Goal: Use online tool/utility: Utilize a website feature to perform a specific function

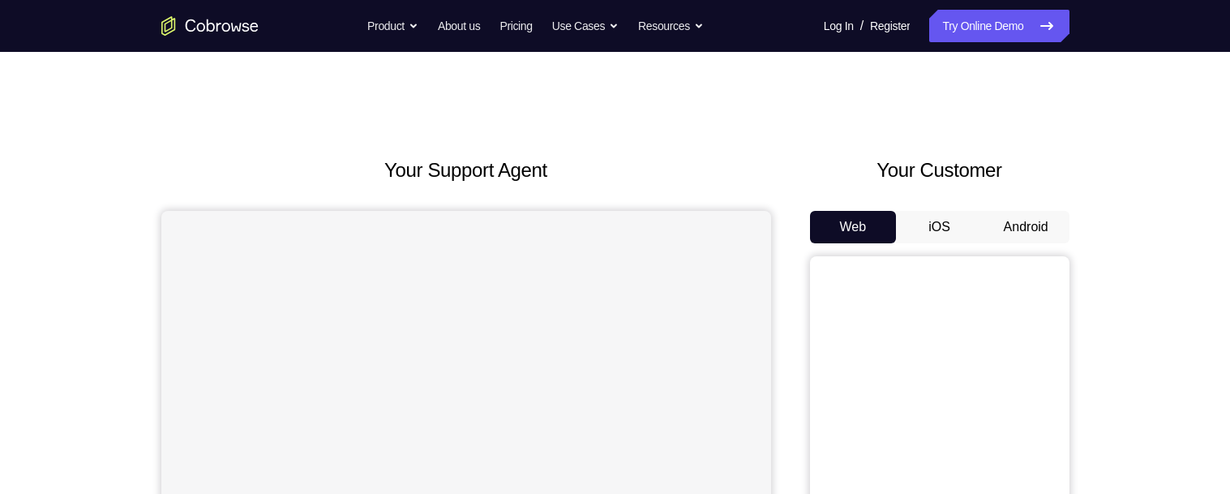
click at [1016, 224] on button "Android" at bounding box center [1025, 227] width 87 height 32
click at [1038, 220] on button "Android" at bounding box center [1025, 227] width 87 height 32
click at [1038, 222] on button "Android" at bounding box center [1025, 227] width 87 height 32
click at [1038, 220] on button "Android" at bounding box center [1025, 227] width 87 height 32
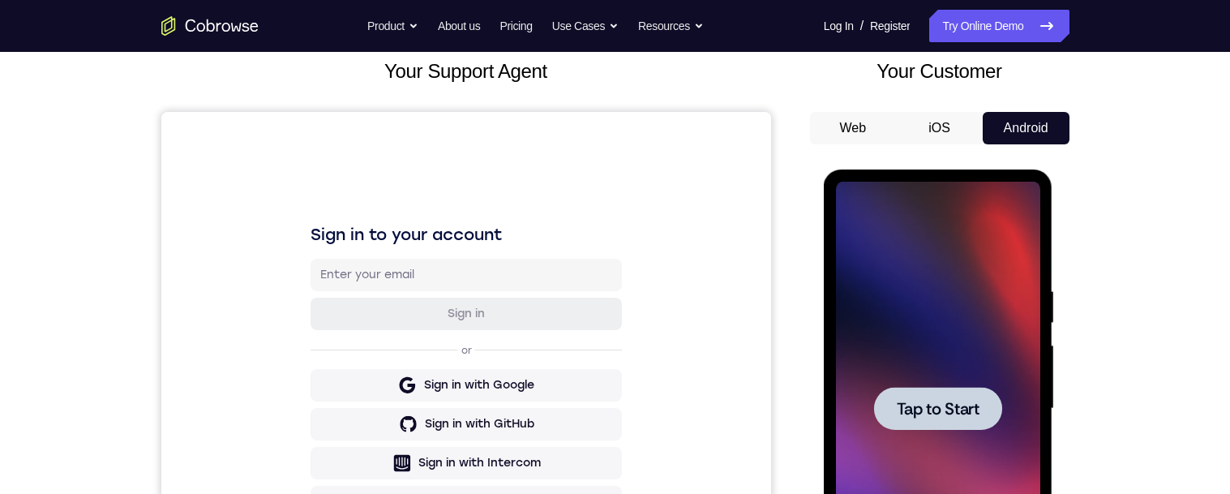
click at [913, 417] on span "Tap to Start" at bounding box center [938, 408] width 83 height 16
click at [905, 406] on span "Tap to Start" at bounding box center [938, 408] width 83 height 16
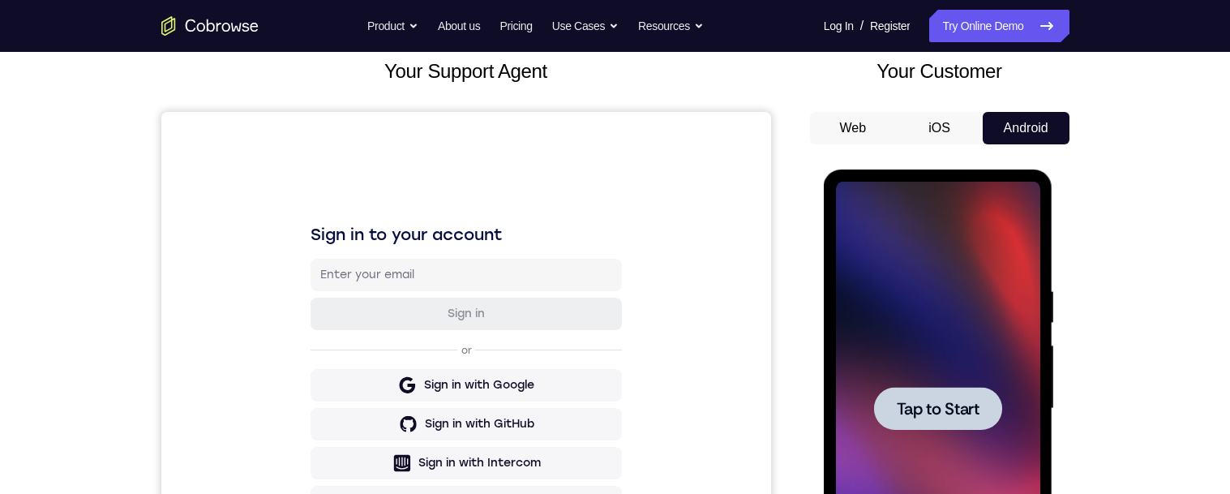
click at [905, 406] on span "Tap to Start" at bounding box center [938, 408] width 83 height 16
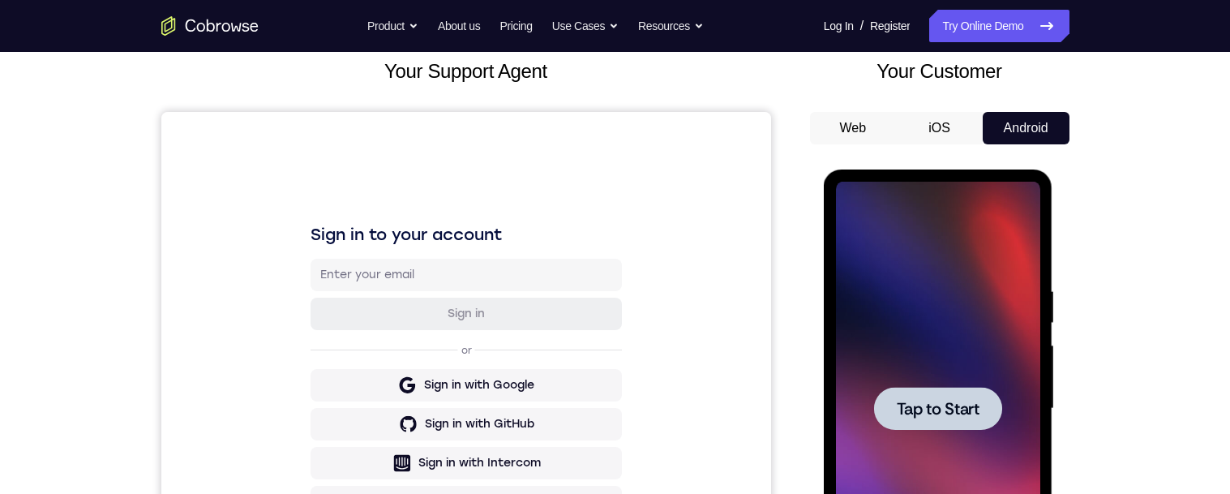
click at [905, 406] on span "Tap to Start" at bounding box center [938, 408] width 83 height 16
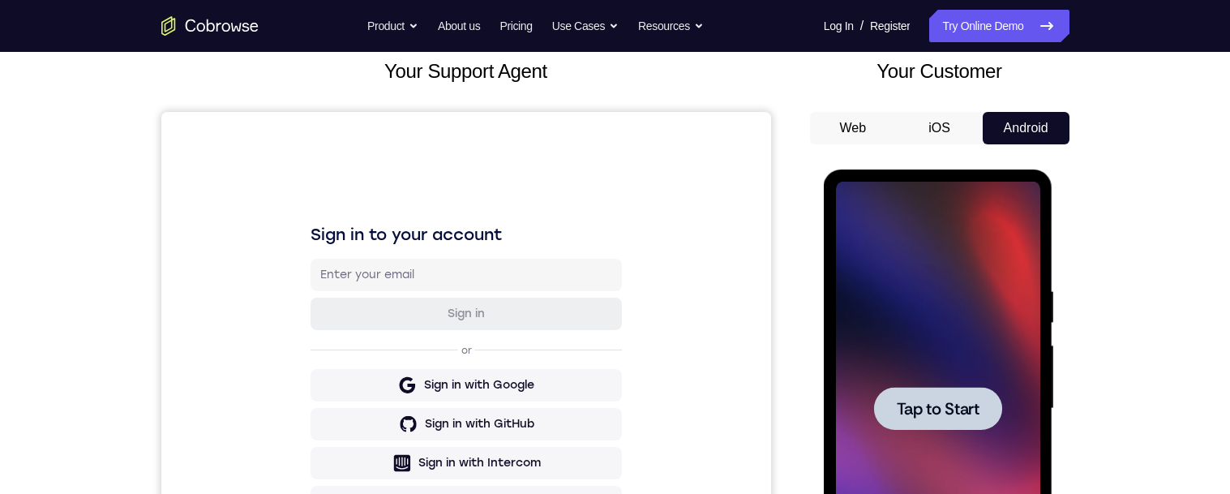
click at [905, 406] on span "Tap to Start" at bounding box center [938, 408] width 83 height 16
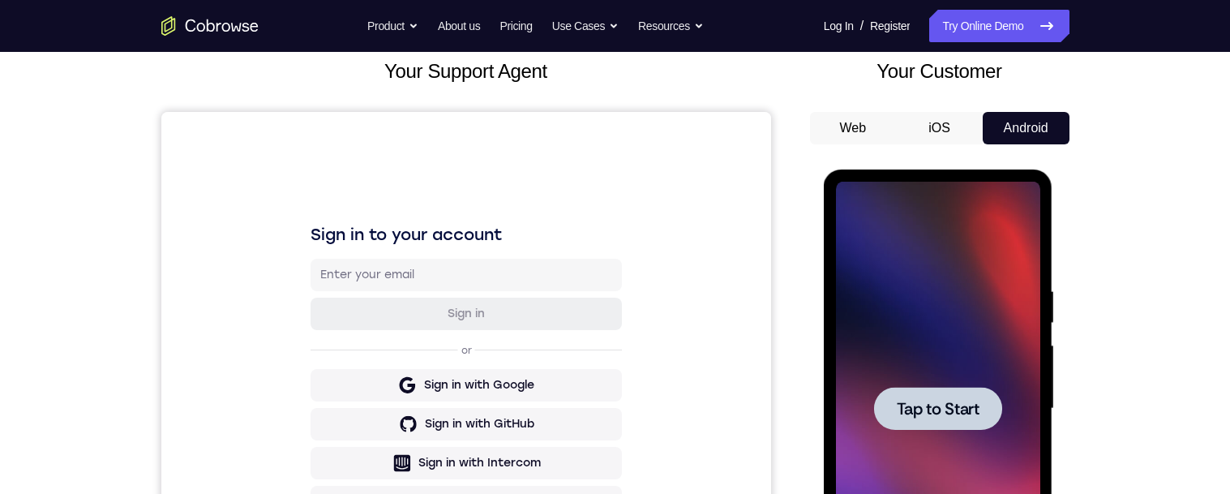
click at [905, 406] on span "Tap to Start" at bounding box center [938, 408] width 83 height 16
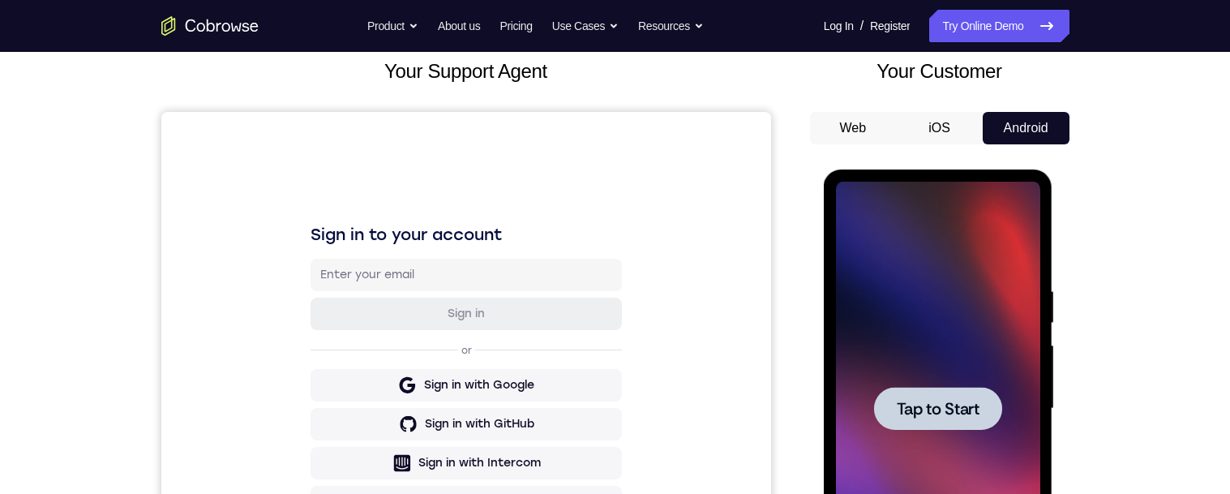
click at [905, 406] on span "Tap to Start" at bounding box center [938, 408] width 83 height 16
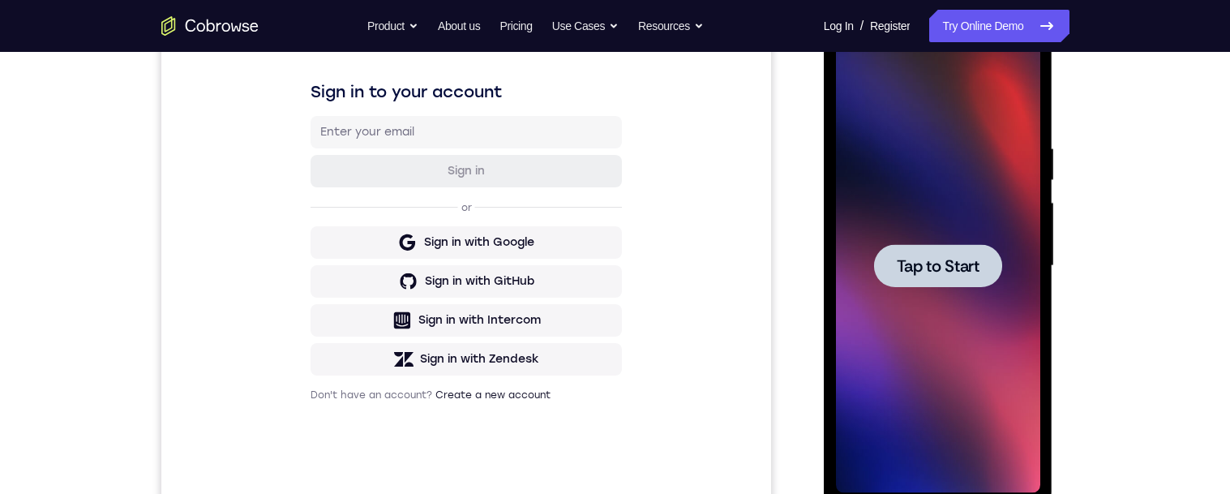
click at [905, 263] on span "Tap to Start" at bounding box center [938, 266] width 83 height 16
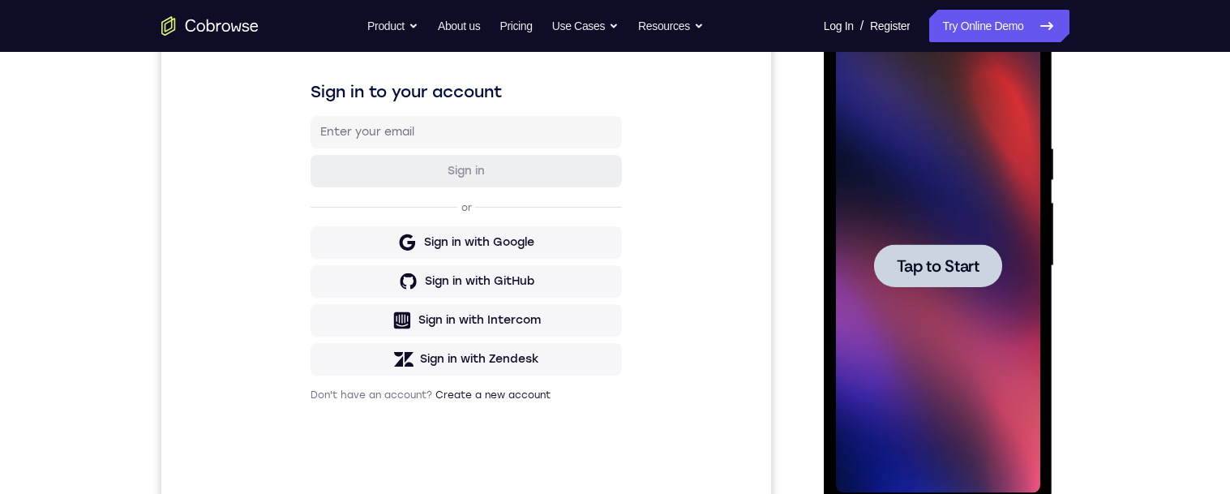
click at [905, 263] on span "Tap to Start" at bounding box center [938, 266] width 83 height 16
click at [968, 272] on span "Tap to Start" at bounding box center [938, 266] width 83 height 16
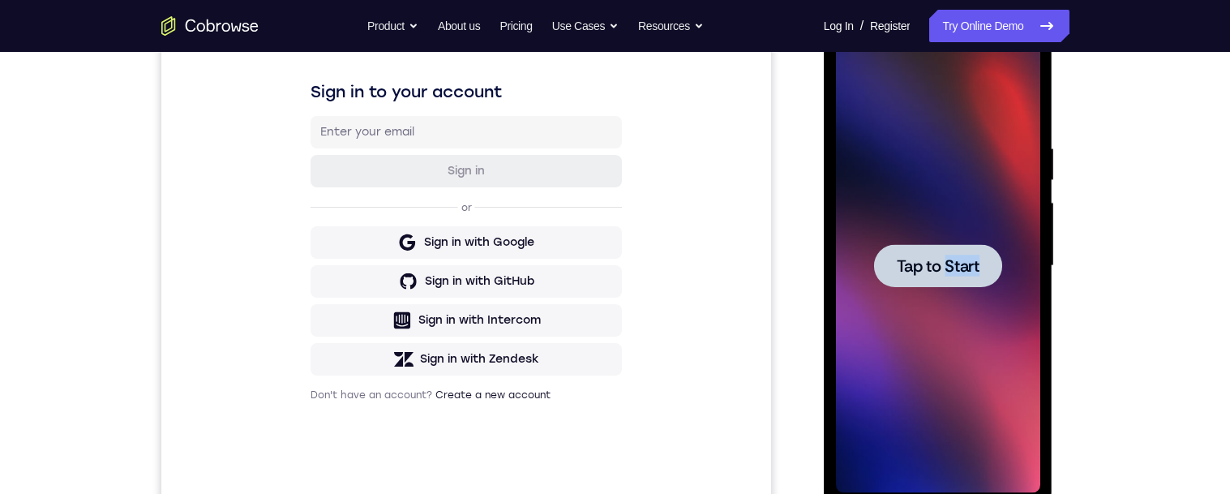
click at [968, 272] on span "Tap to Start" at bounding box center [938, 266] width 83 height 16
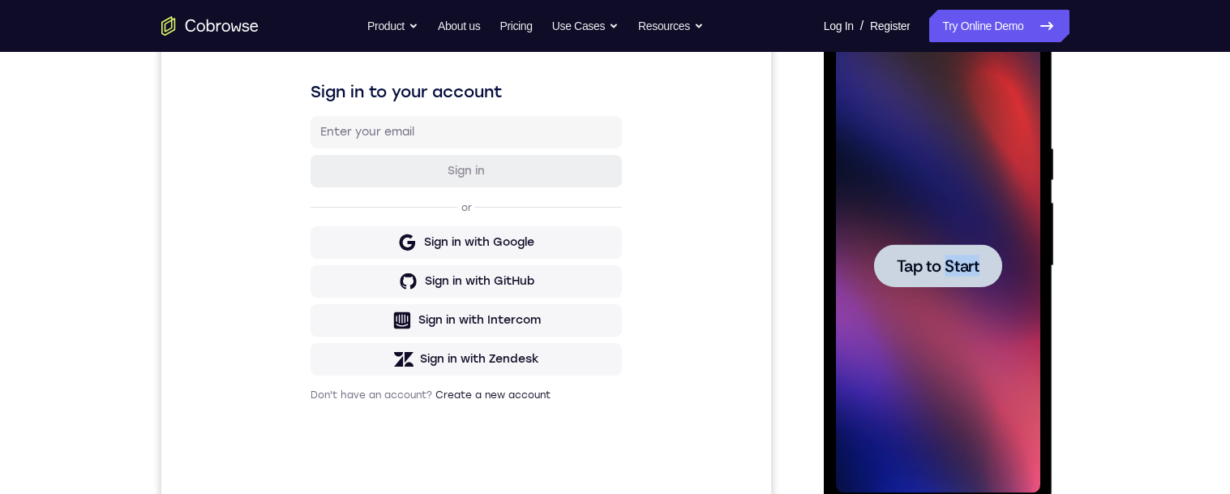
click at [933, 327] on div at bounding box center [938, 266] width 204 height 454
click at [901, 265] on span "Tap to Start" at bounding box center [938, 266] width 83 height 16
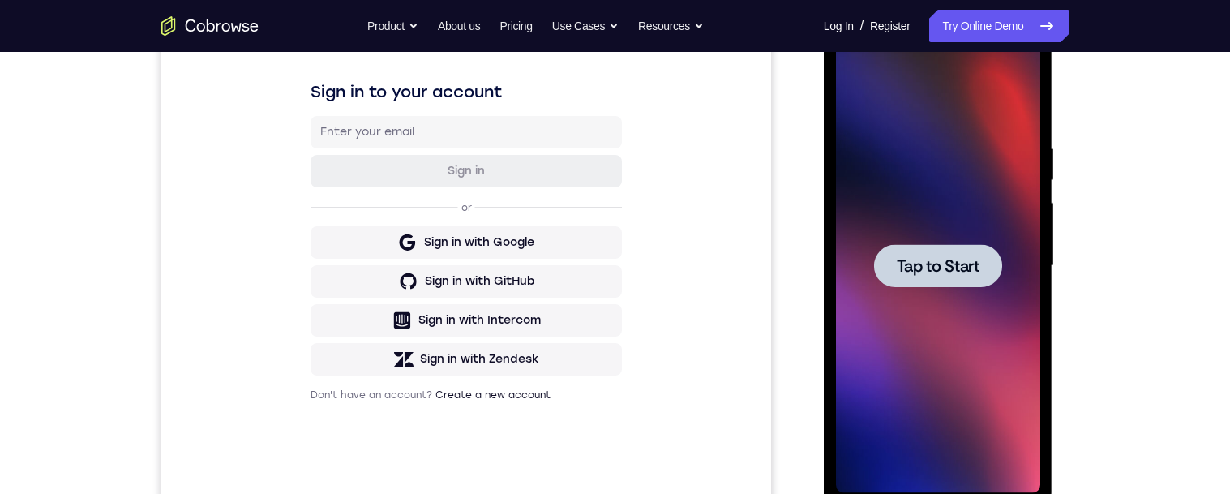
click at [901, 265] on span "Tap to Start" at bounding box center [938, 266] width 83 height 16
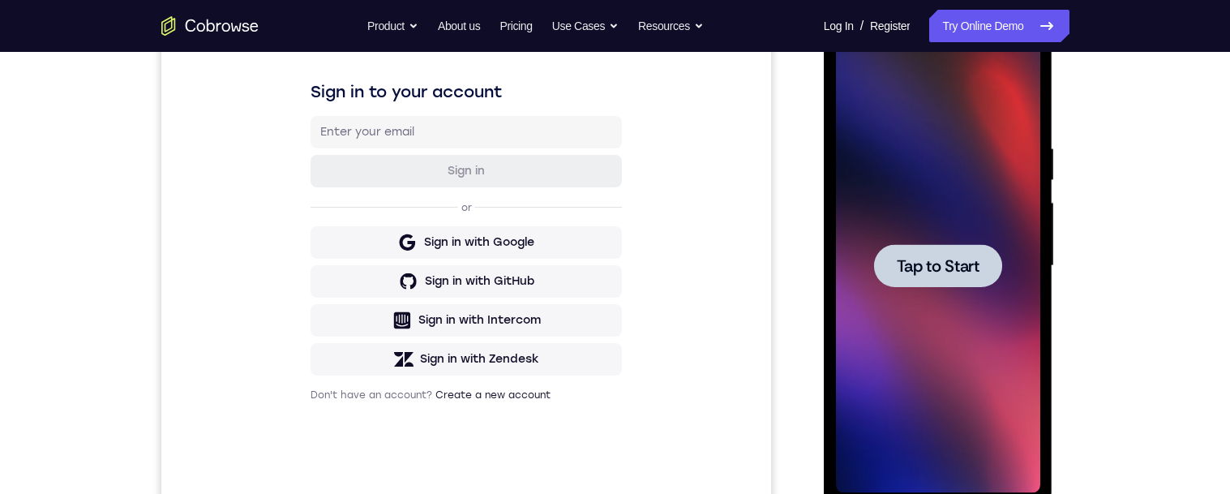
click at [977, 158] on div at bounding box center [938, 266] width 204 height 454
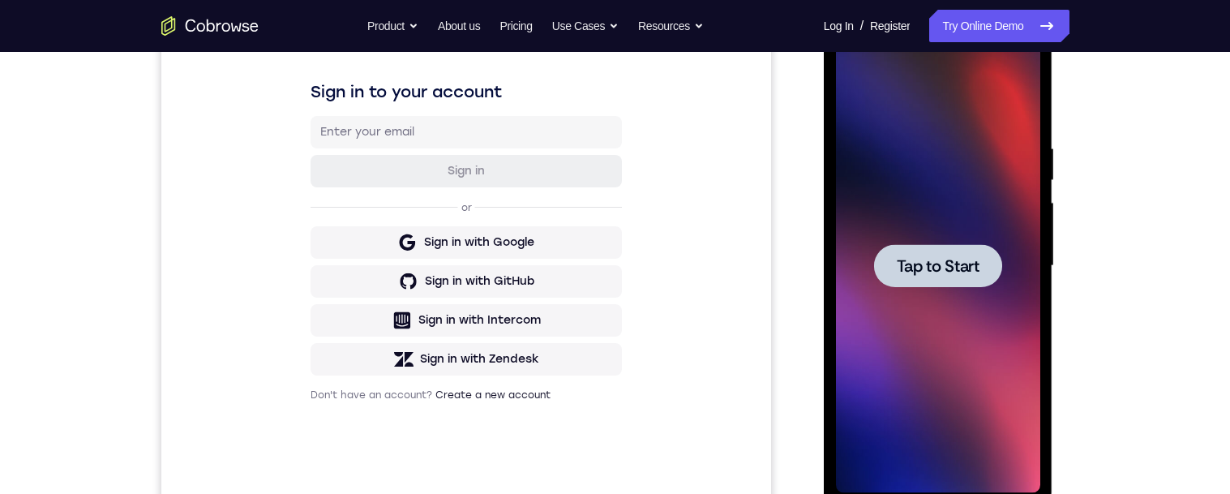
click at [977, 158] on div at bounding box center [938, 266] width 204 height 454
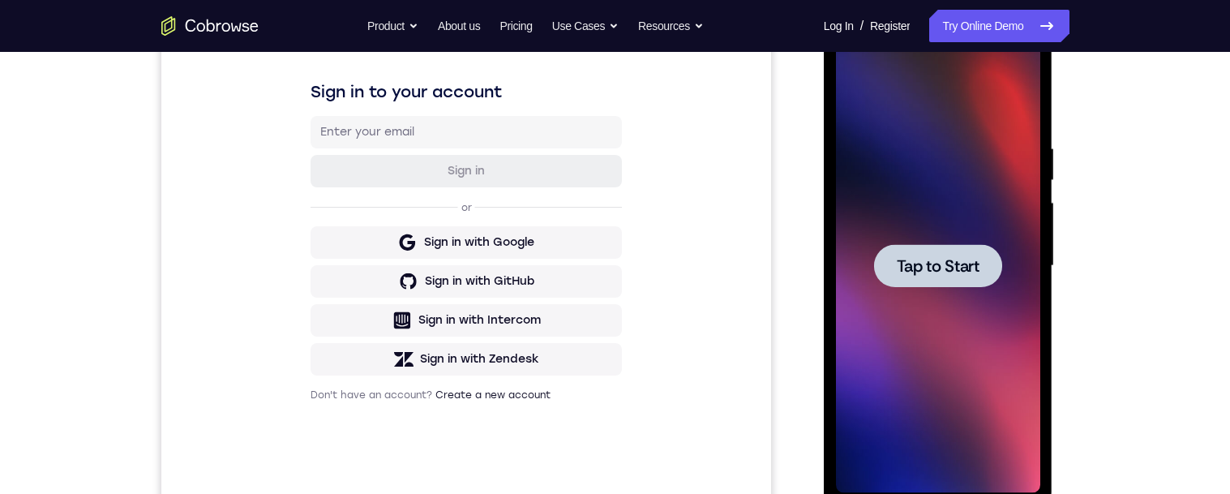
click at [977, 158] on div at bounding box center [938, 266] width 204 height 454
click at [944, 258] on span "Tap to Start" at bounding box center [938, 266] width 83 height 16
click at [946, 263] on span "Tap to Start" at bounding box center [938, 266] width 83 height 16
click at [956, 259] on span "Tap to Start" at bounding box center [938, 266] width 83 height 16
click at [1005, 24] on link "Try Online Demo" at bounding box center [998, 26] width 139 height 32
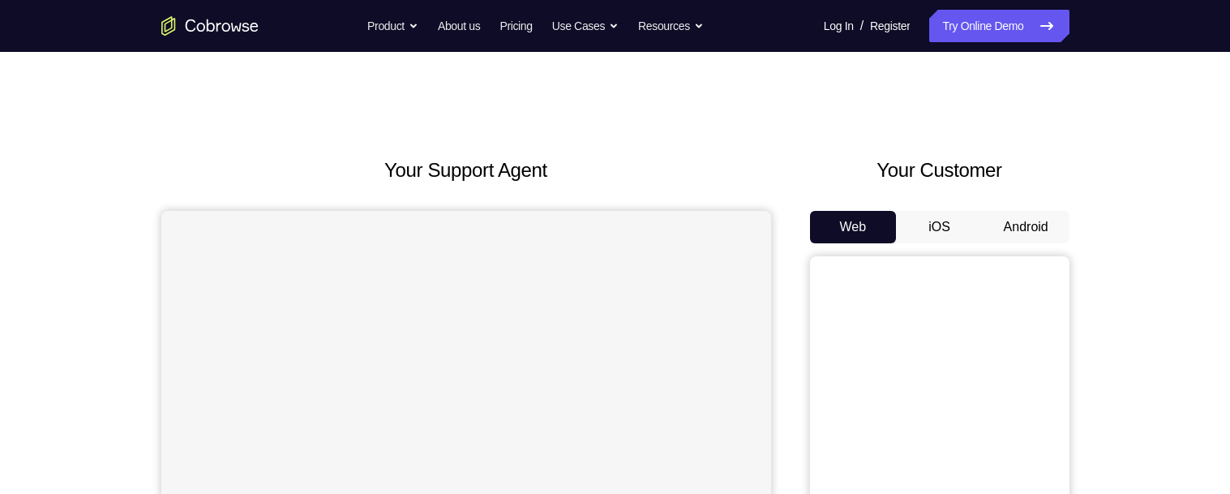
click at [1021, 229] on button "Android" at bounding box center [1025, 227] width 87 height 32
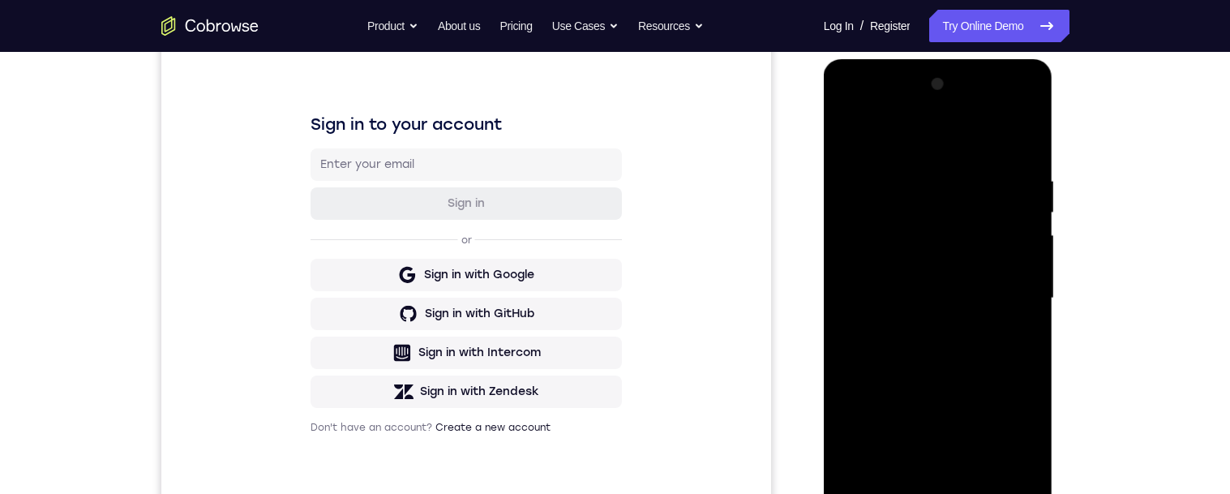
scroll to position [392, 0]
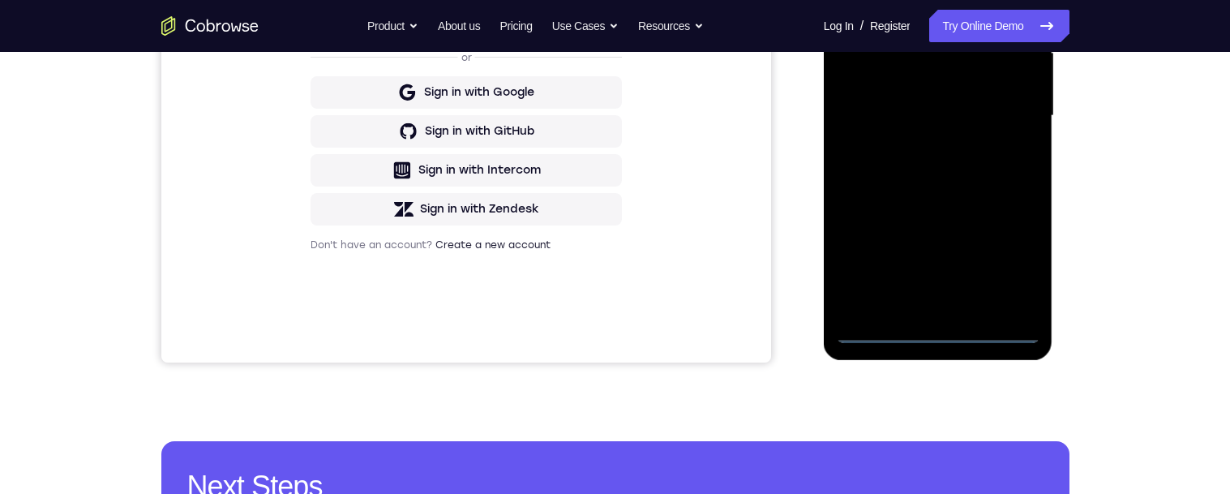
click at [939, 332] on div at bounding box center [938, 116] width 204 height 454
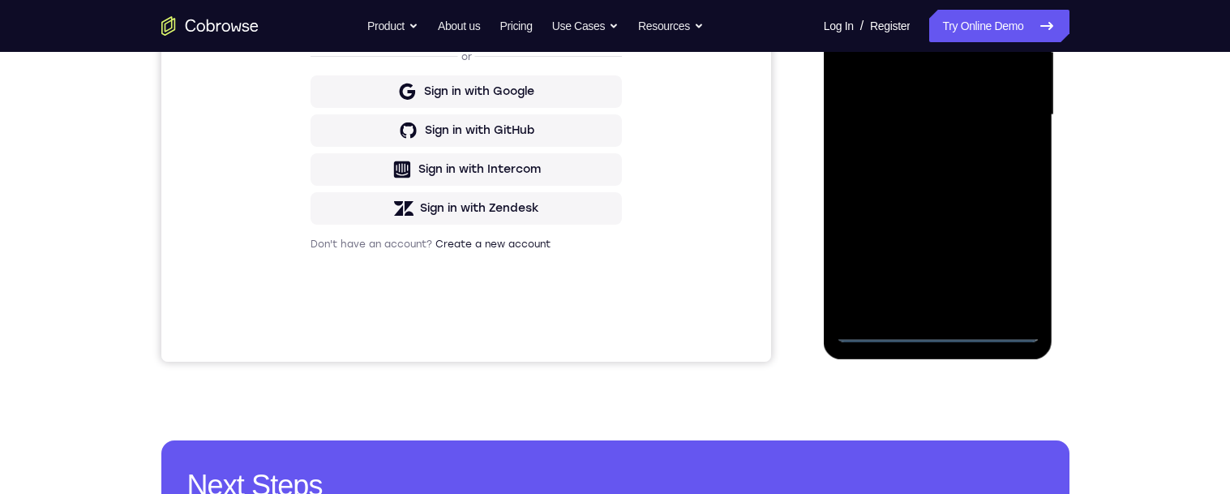
click at [942, 325] on div at bounding box center [938, 115] width 204 height 454
click at [1013, 268] on div at bounding box center [938, 115] width 204 height 454
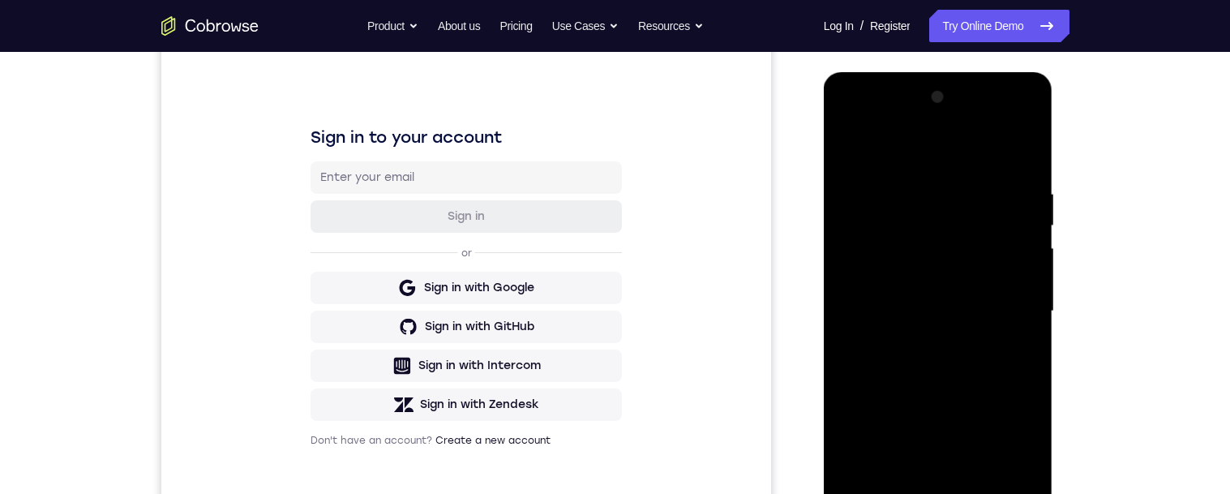
click at [922, 153] on div at bounding box center [938, 311] width 204 height 454
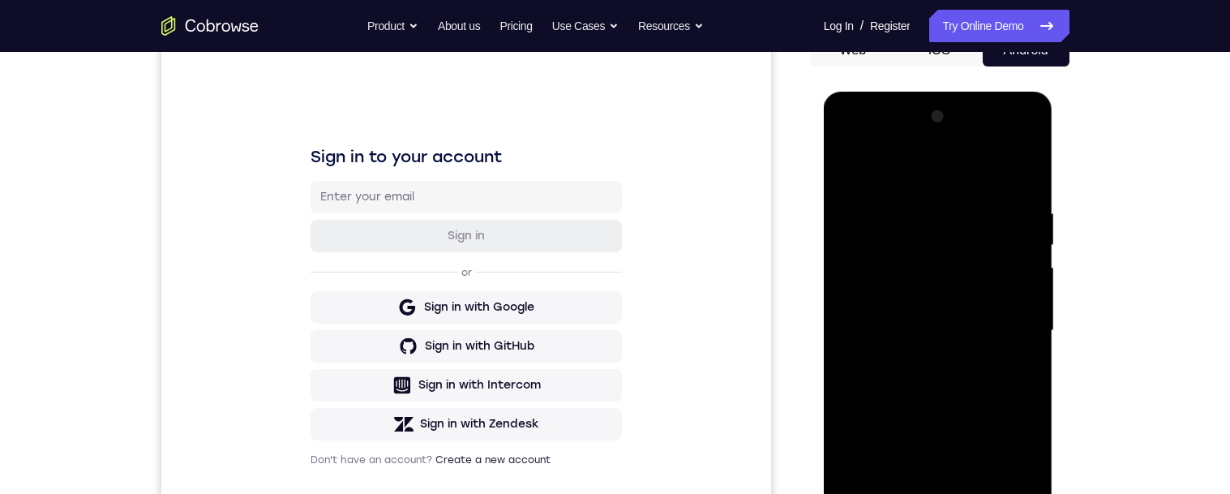
click at [1007, 324] on div at bounding box center [938, 331] width 204 height 454
click at [927, 361] on div at bounding box center [938, 331] width 204 height 454
click at [984, 315] on div at bounding box center [938, 331] width 204 height 454
click at [919, 299] on div at bounding box center [938, 331] width 204 height 454
click at [948, 328] on div at bounding box center [938, 331] width 204 height 454
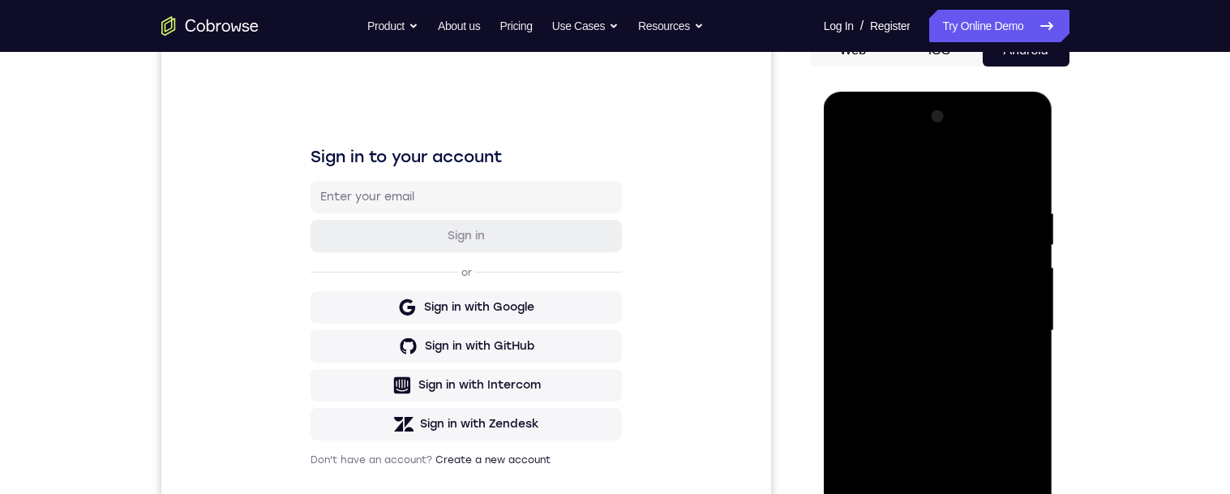
click at [991, 391] on div at bounding box center [938, 331] width 204 height 454
click at [997, 396] on div at bounding box center [938, 331] width 204 height 454
click at [913, 206] on div at bounding box center [938, 331] width 204 height 454
click at [1025, 175] on div at bounding box center [938, 331] width 204 height 454
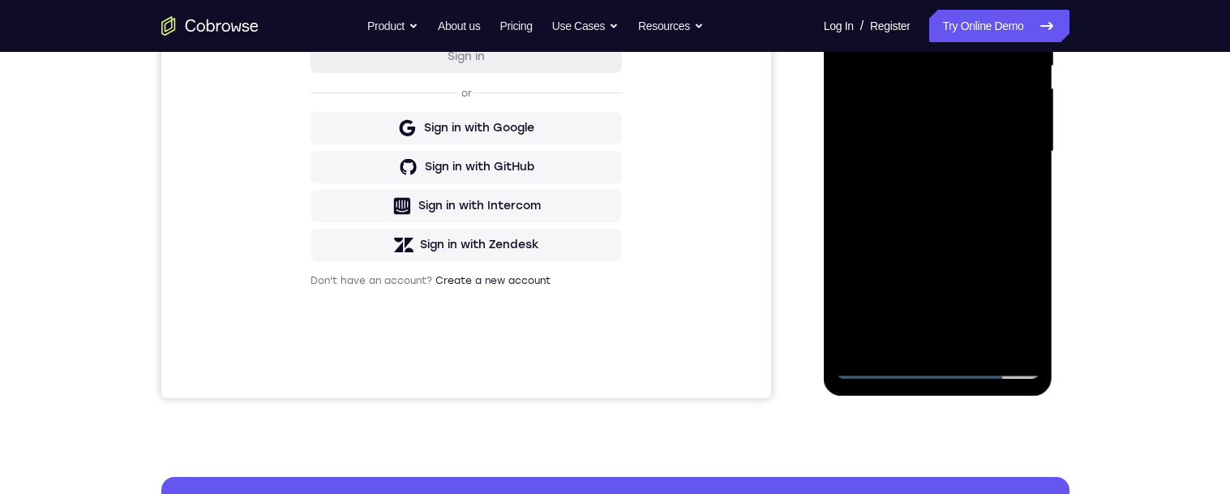
click at [982, 338] on div at bounding box center [938, 152] width 204 height 454
click at [953, 235] on div at bounding box center [938, 152] width 204 height 454
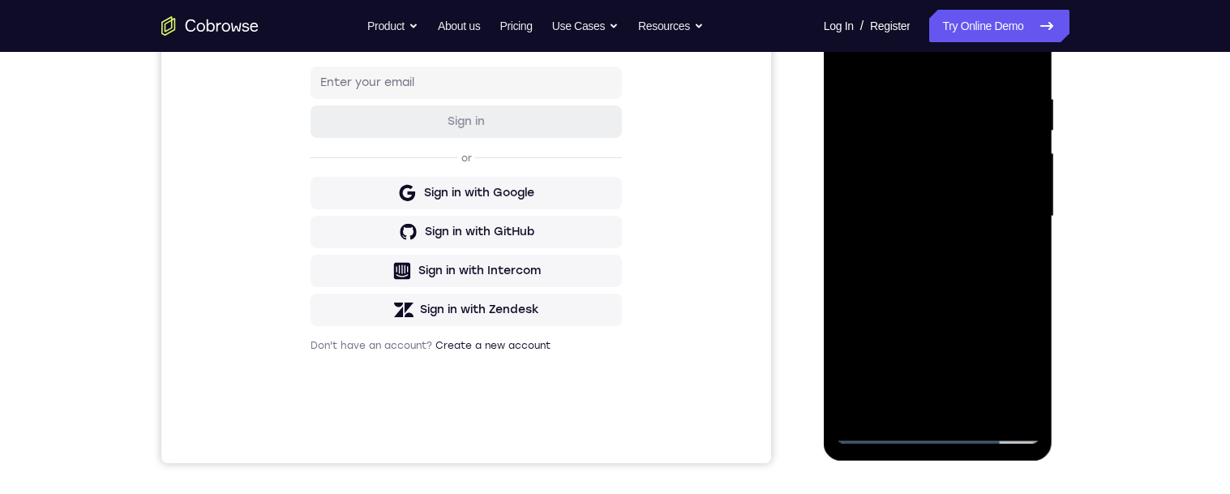
scroll to position [292, 0]
click at [931, 216] on div at bounding box center [938, 216] width 204 height 454
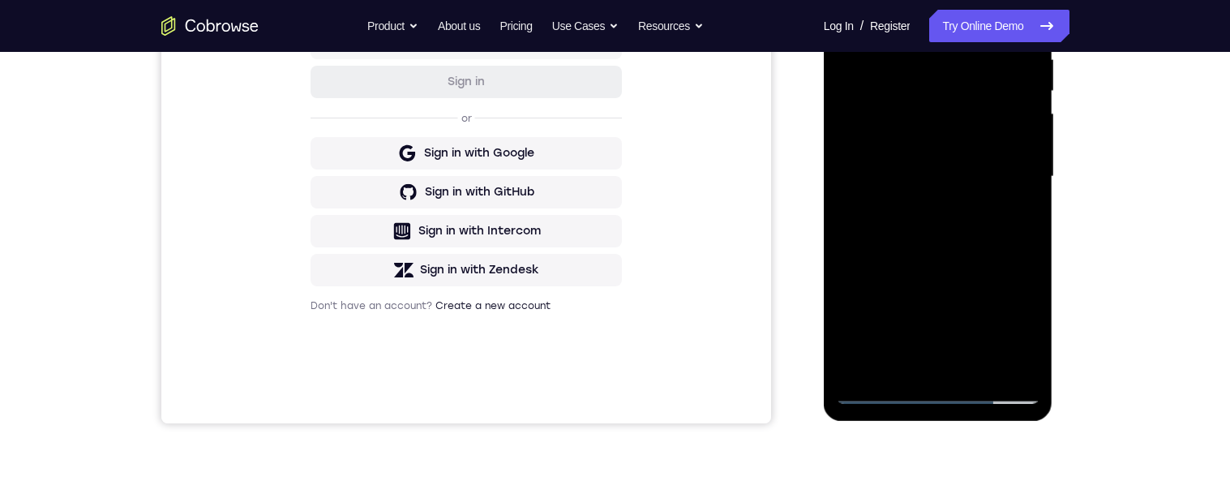
scroll to position [332, 0]
click at [1020, 223] on div at bounding box center [938, 176] width 204 height 454
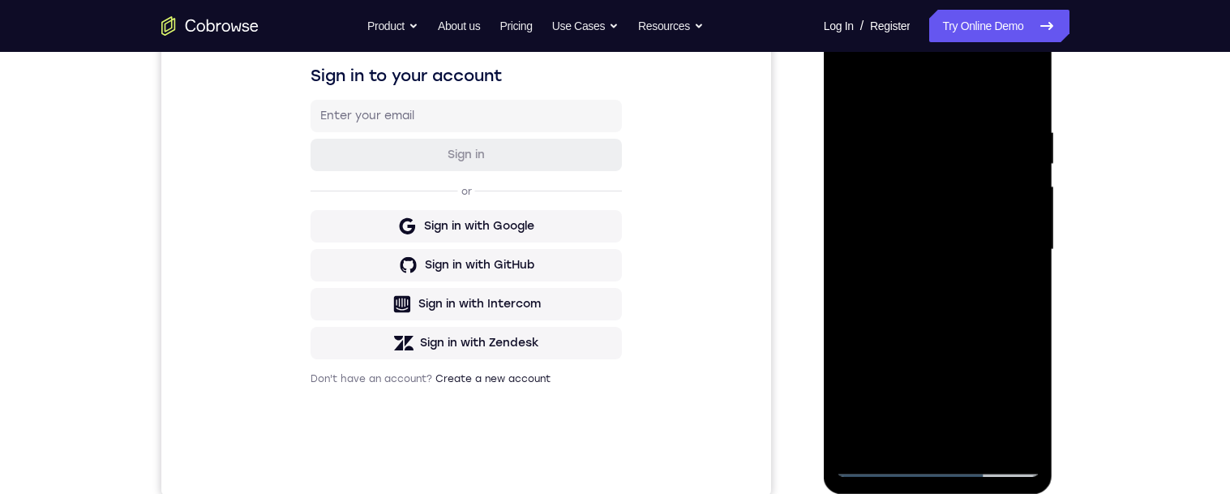
click at [851, 86] on div at bounding box center [938, 250] width 204 height 454
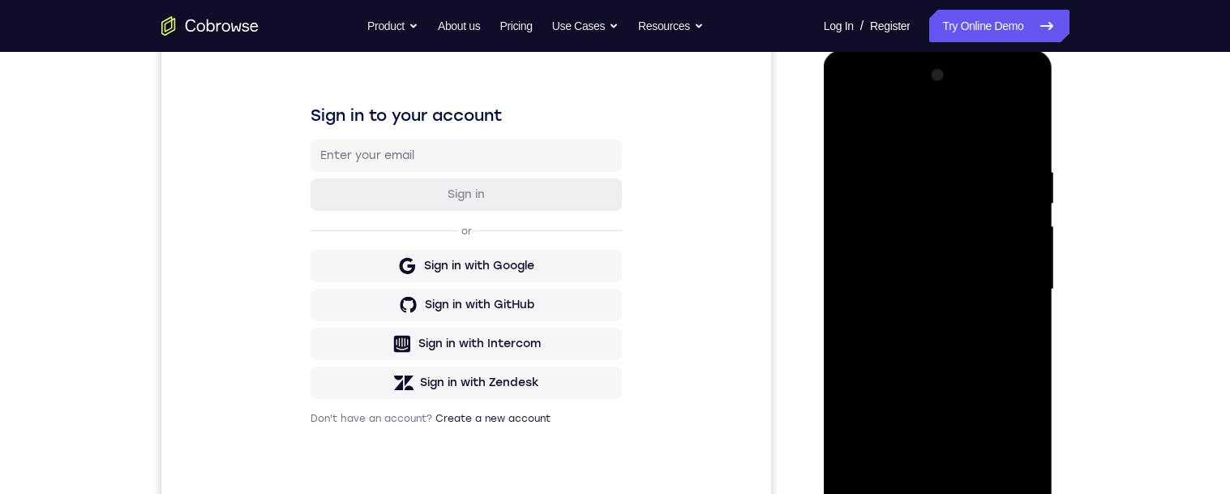
click at [902, 280] on div at bounding box center [938, 289] width 204 height 454
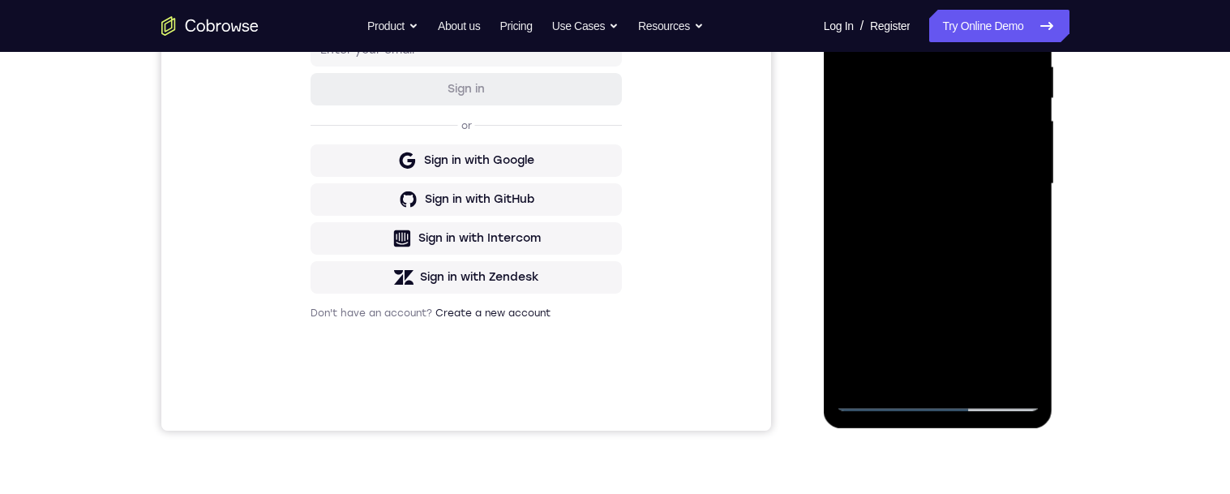
click at [1016, 224] on div at bounding box center [938, 184] width 204 height 454
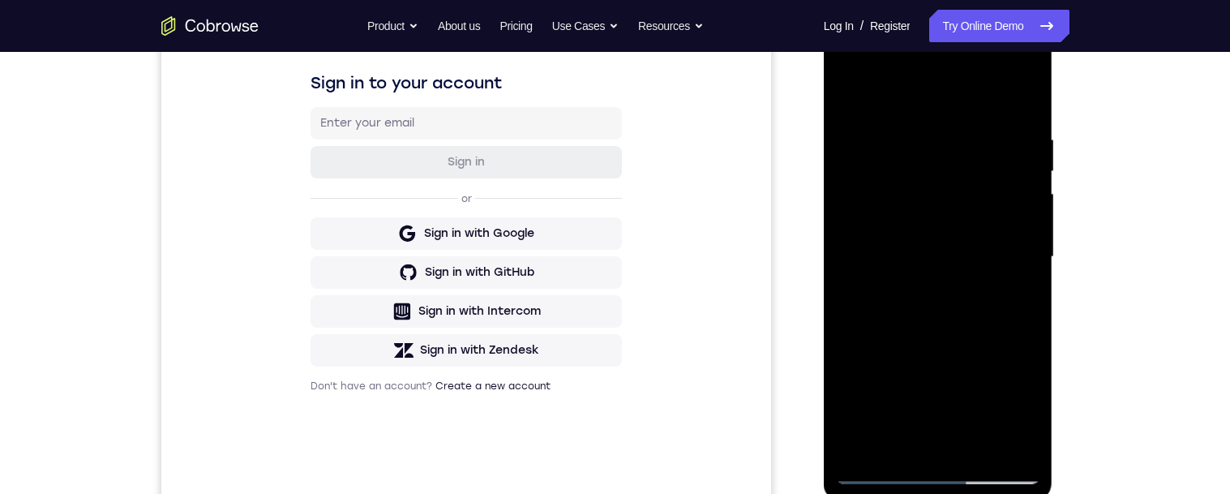
click at [856, 94] on div at bounding box center [938, 257] width 204 height 454
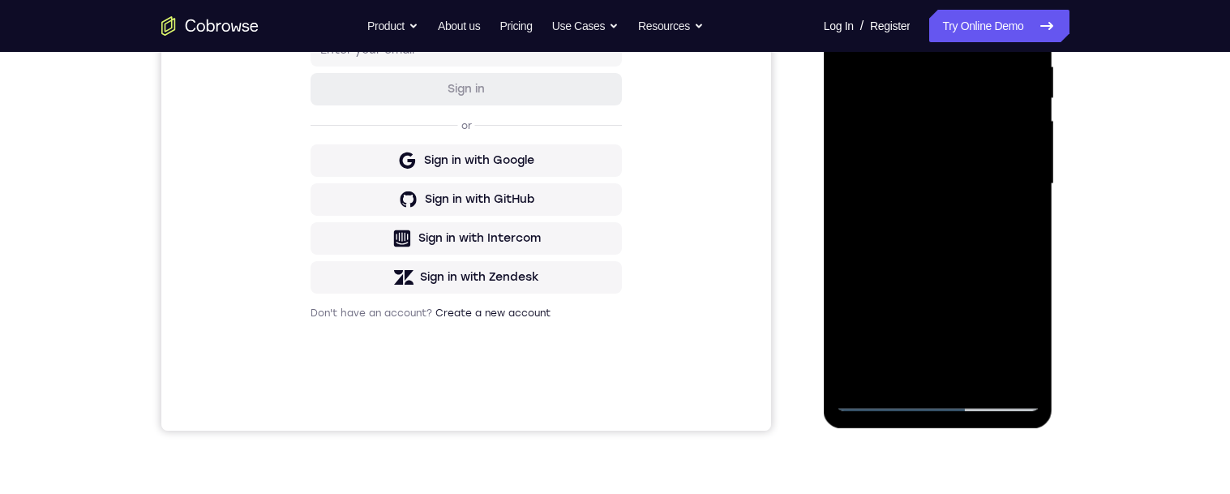
click at [905, 289] on div at bounding box center [938, 184] width 204 height 454
click at [1015, 225] on div at bounding box center [938, 184] width 204 height 454
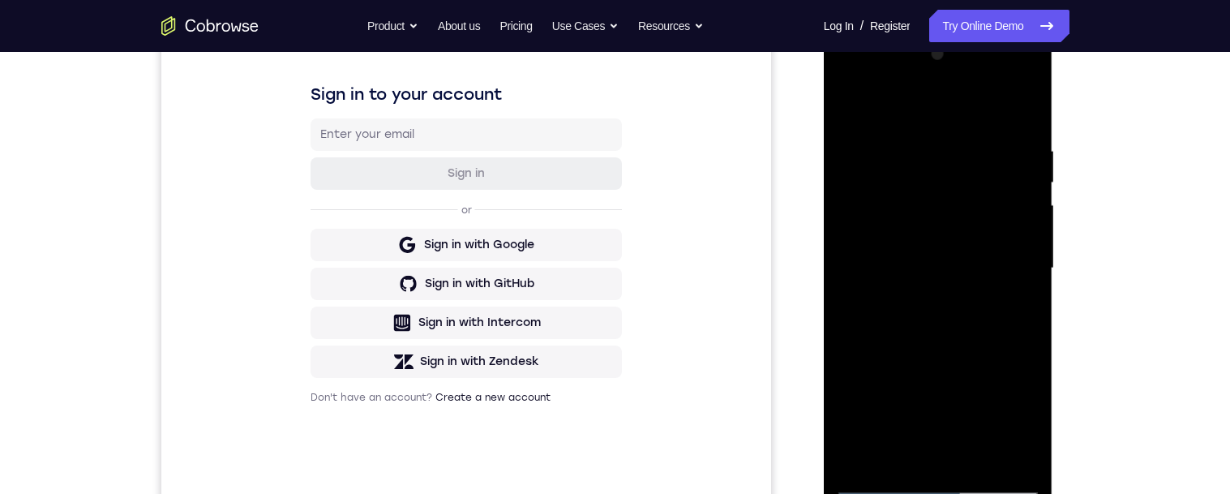
click at [856, 112] on div at bounding box center [938, 268] width 204 height 454
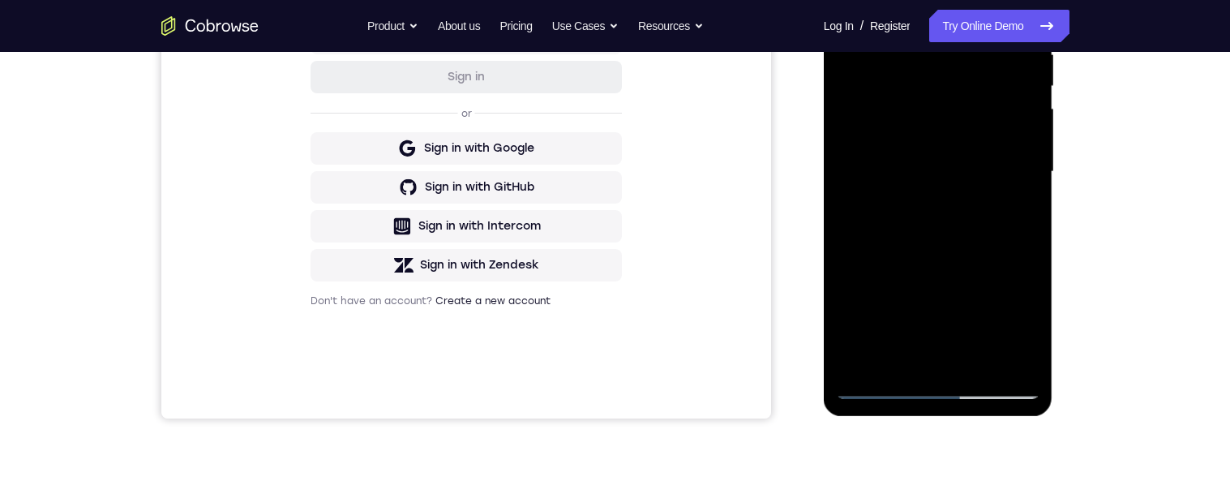
scroll to position [261, 0]
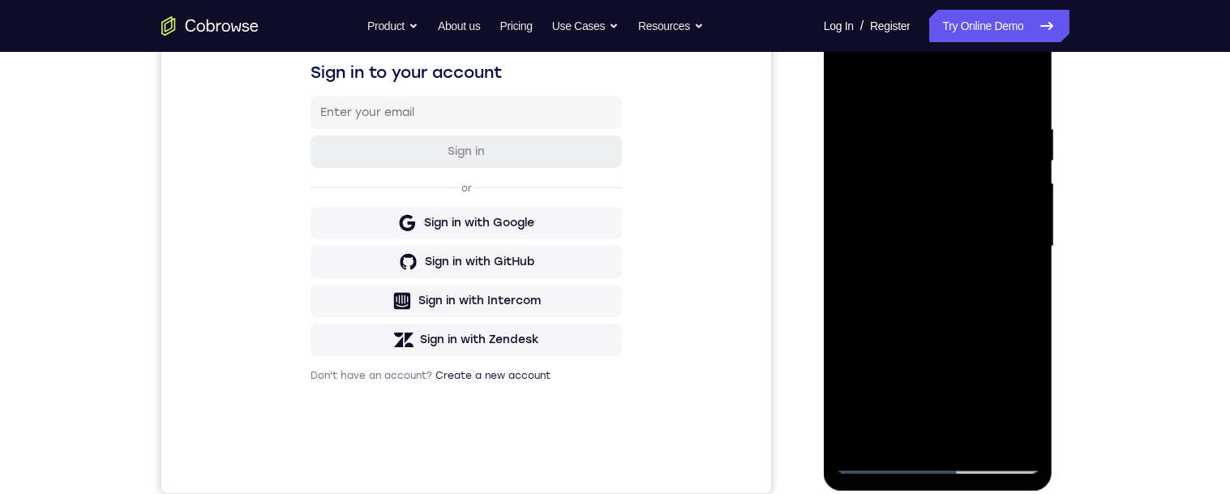
click at [910, 199] on div at bounding box center [938, 246] width 204 height 454
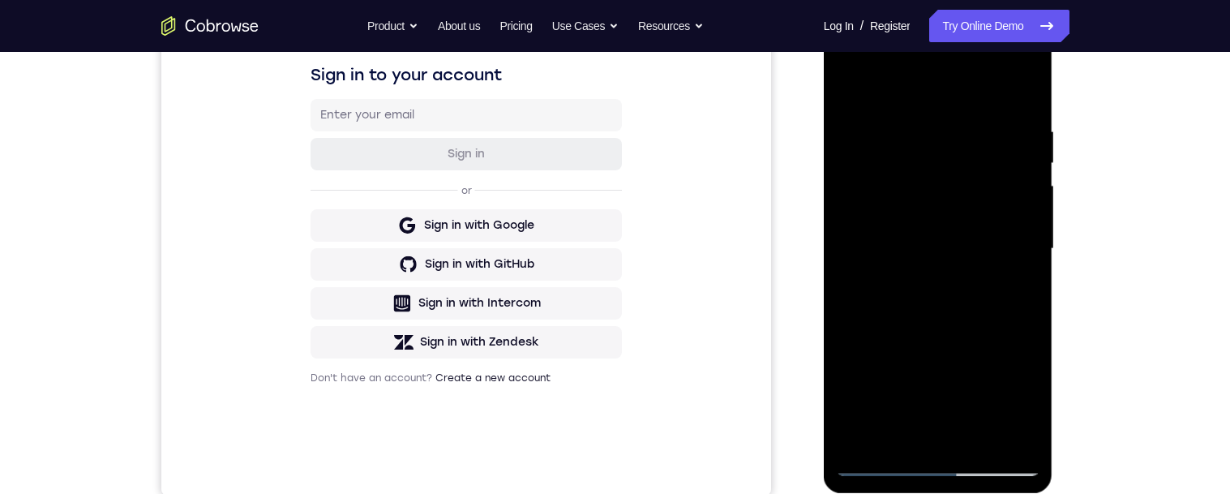
scroll to position [312, 0]
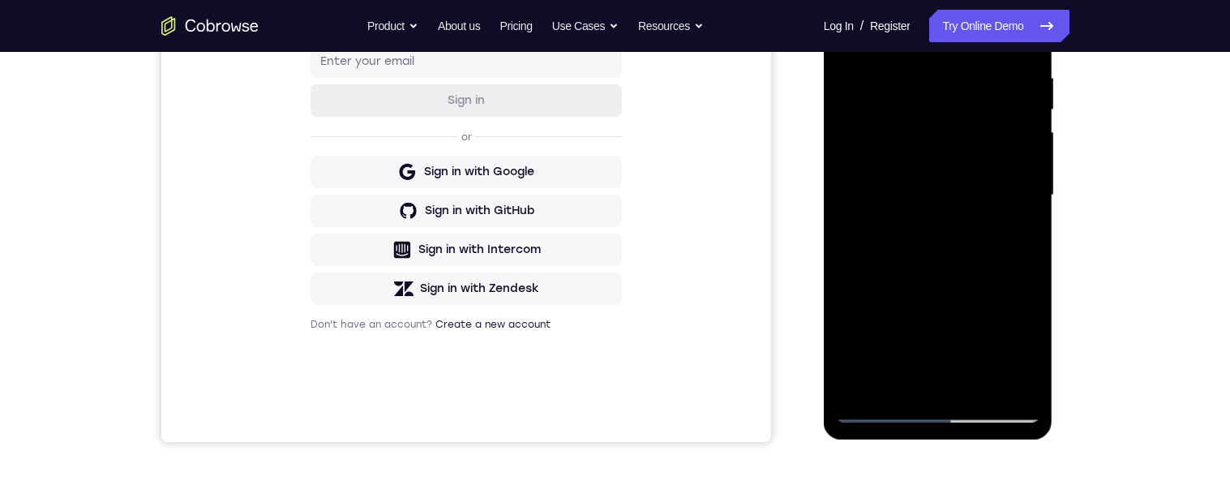
click at [1015, 242] on div at bounding box center [938, 195] width 204 height 454
click at [1027, 355] on div at bounding box center [938, 195] width 204 height 454
click at [1016, 243] on div at bounding box center [938, 195] width 204 height 454
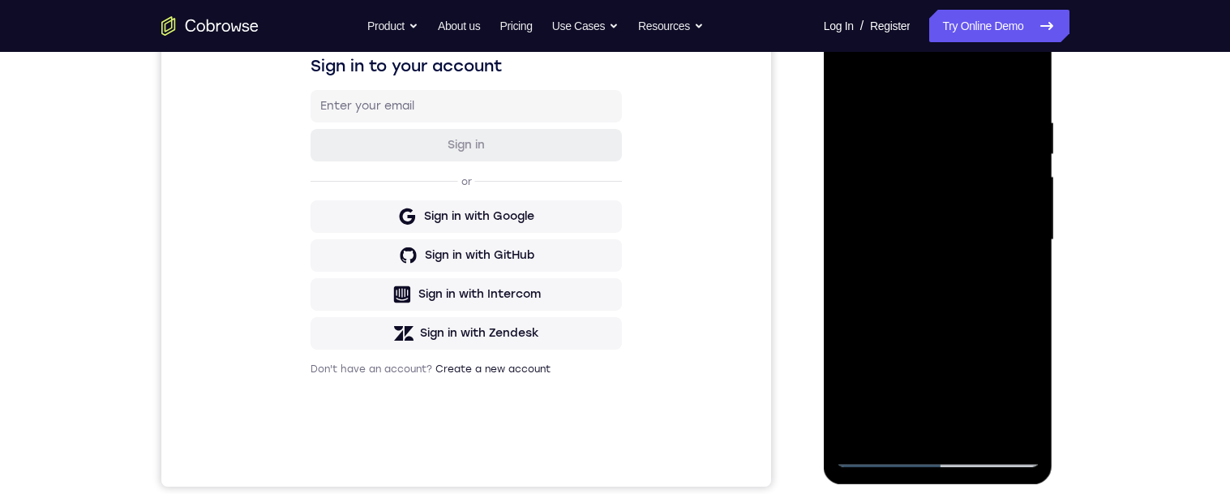
click at [849, 79] on div at bounding box center [938, 240] width 204 height 454
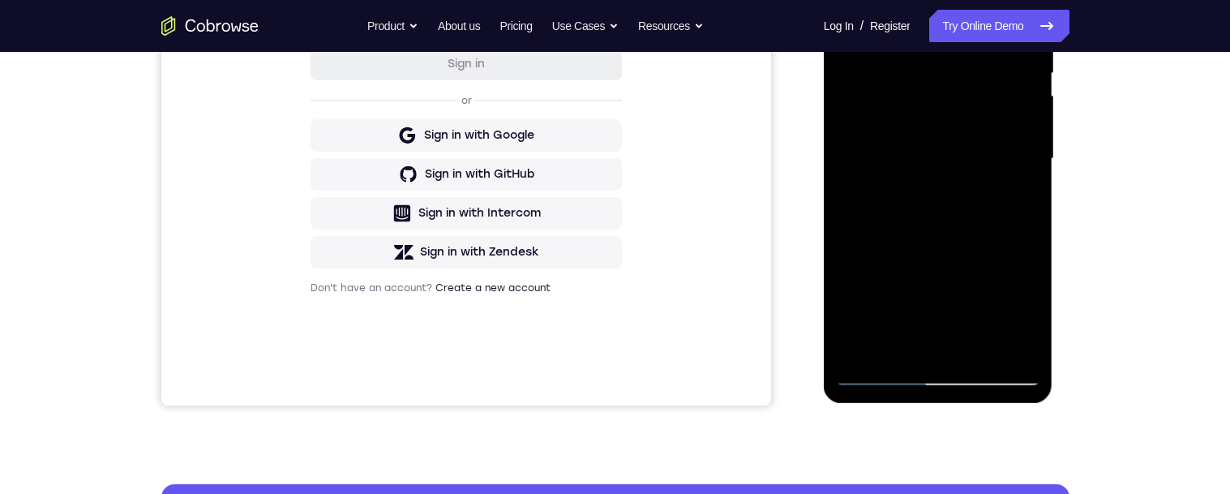
click at [899, 113] on div at bounding box center [938, 159] width 204 height 454
click at [1012, 208] on div at bounding box center [938, 159] width 204 height 454
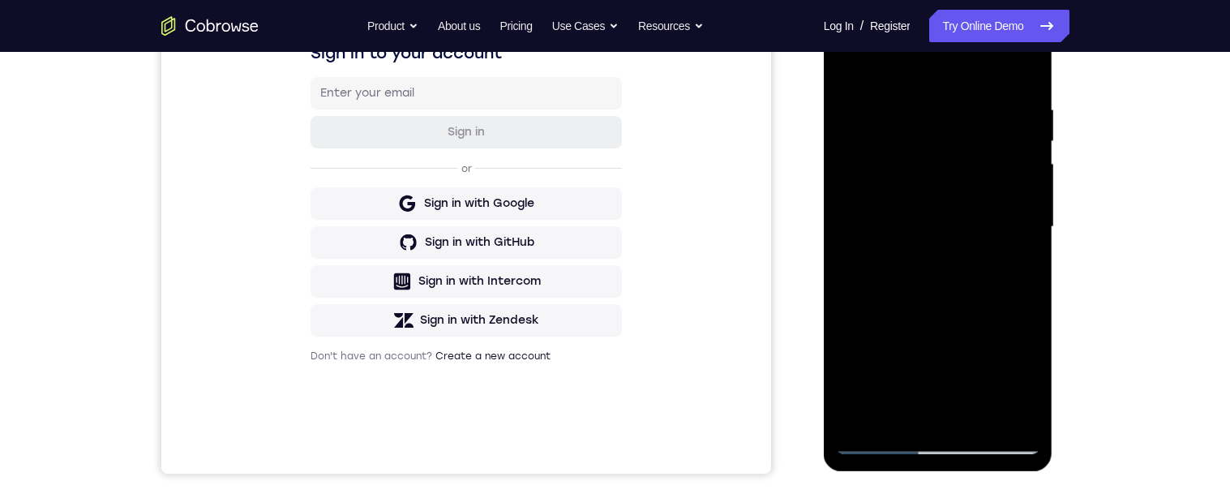
click at [853, 62] on div at bounding box center [938, 227] width 204 height 454
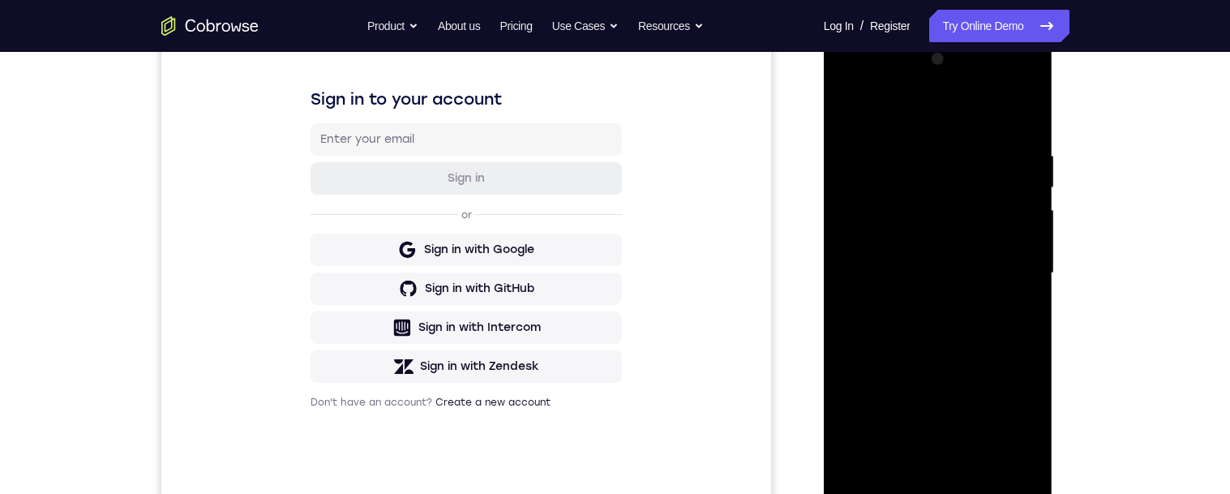
click at [858, 109] on div at bounding box center [938, 273] width 204 height 454
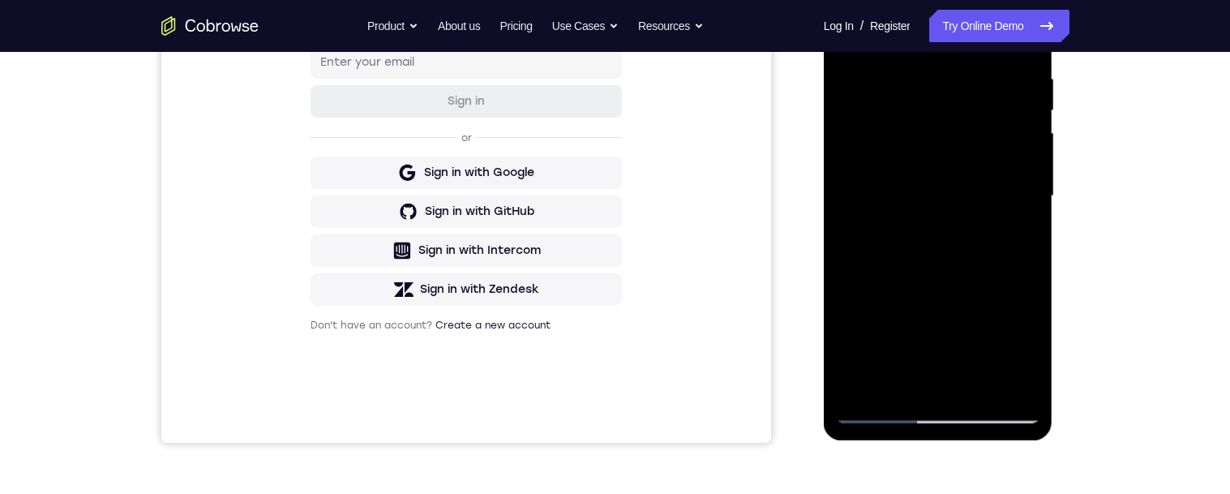
scroll to position [232, 0]
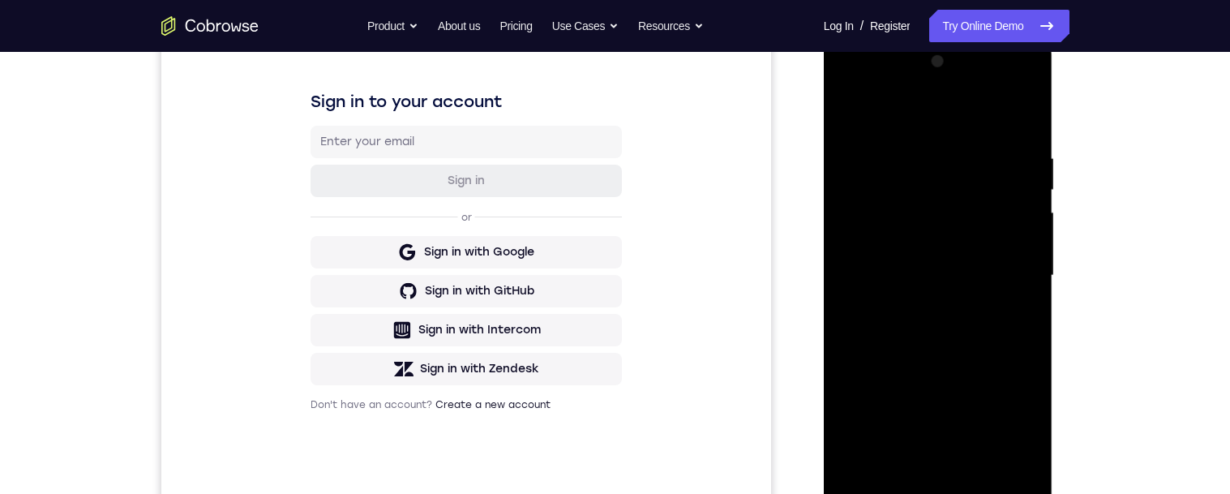
click at [966, 155] on div at bounding box center [938, 276] width 204 height 454
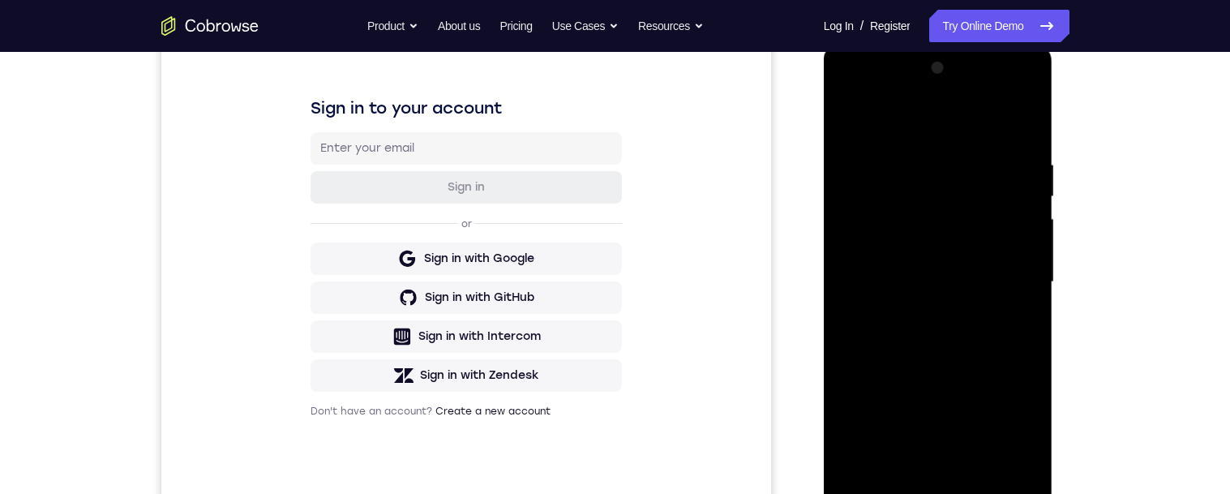
click at [1008, 332] on div at bounding box center [938, 282] width 204 height 454
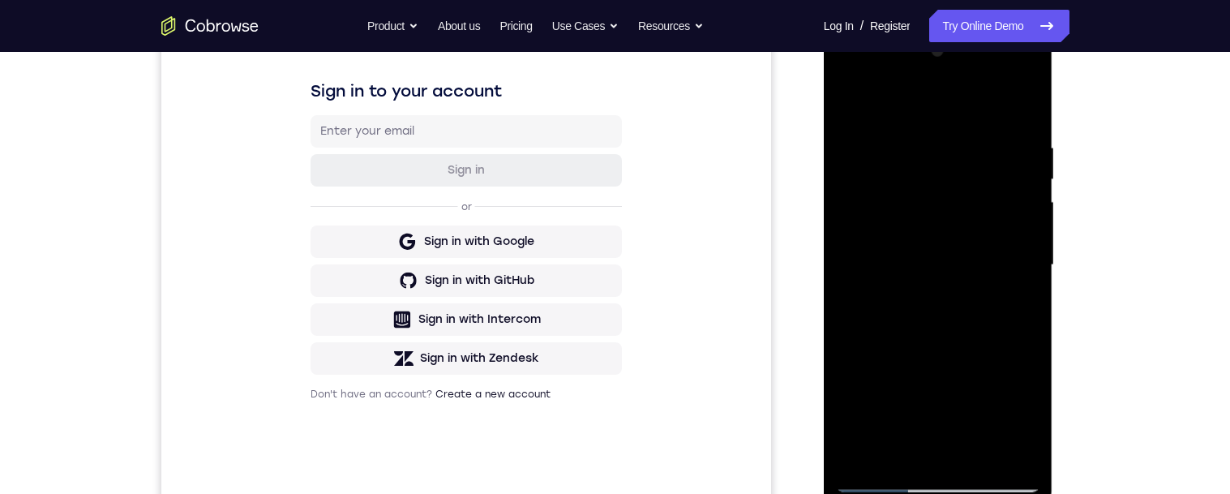
scroll to position [214, 0]
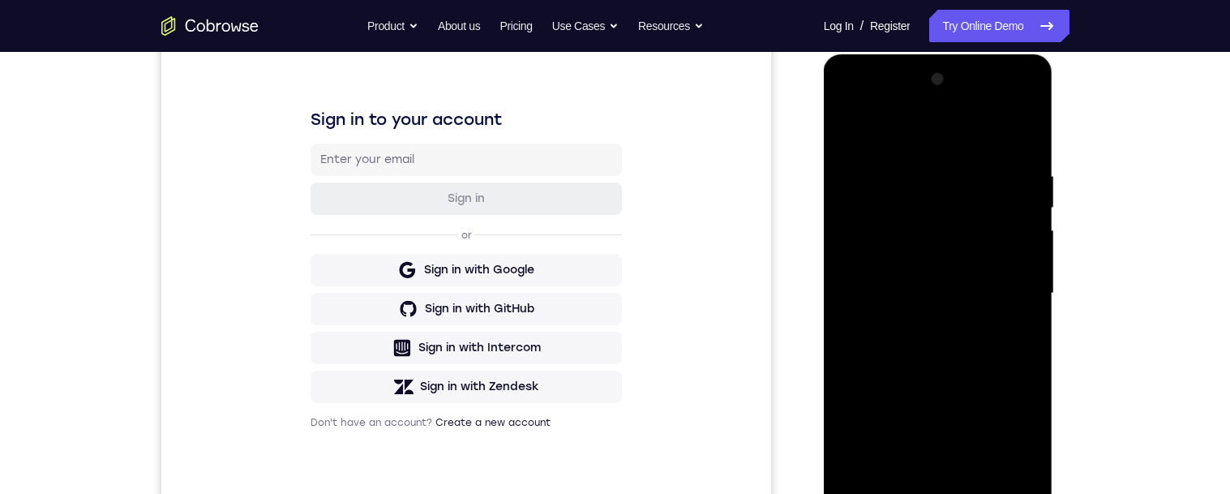
click at [1018, 321] on div at bounding box center [938, 293] width 204 height 454
click at [1024, 139] on div at bounding box center [938, 293] width 204 height 454
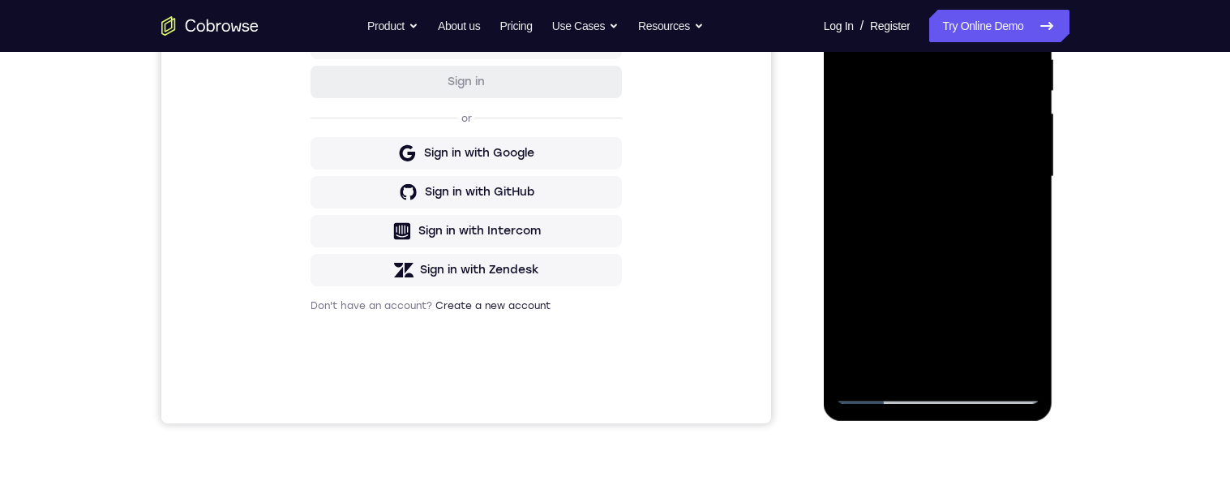
click at [980, 366] on div at bounding box center [938, 177] width 204 height 454
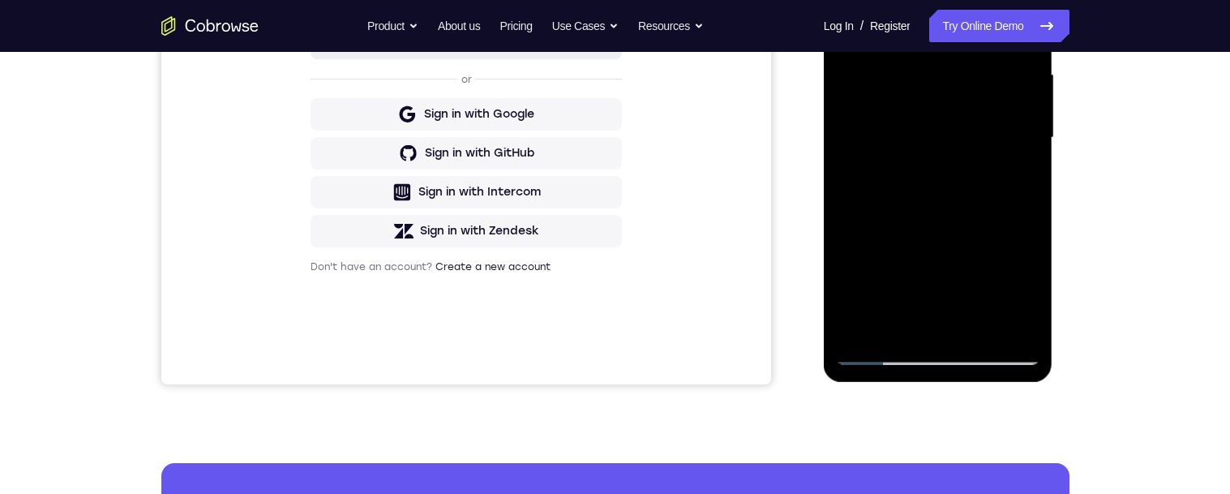
scroll to position [347, 0]
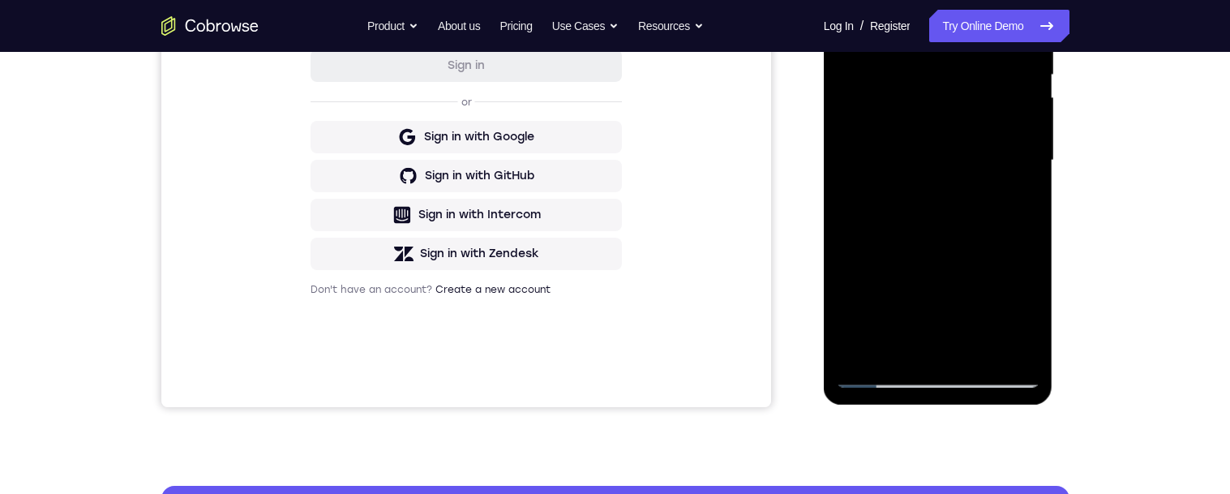
click at [856, 5] on div at bounding box center [938, 161] width 204 height 454
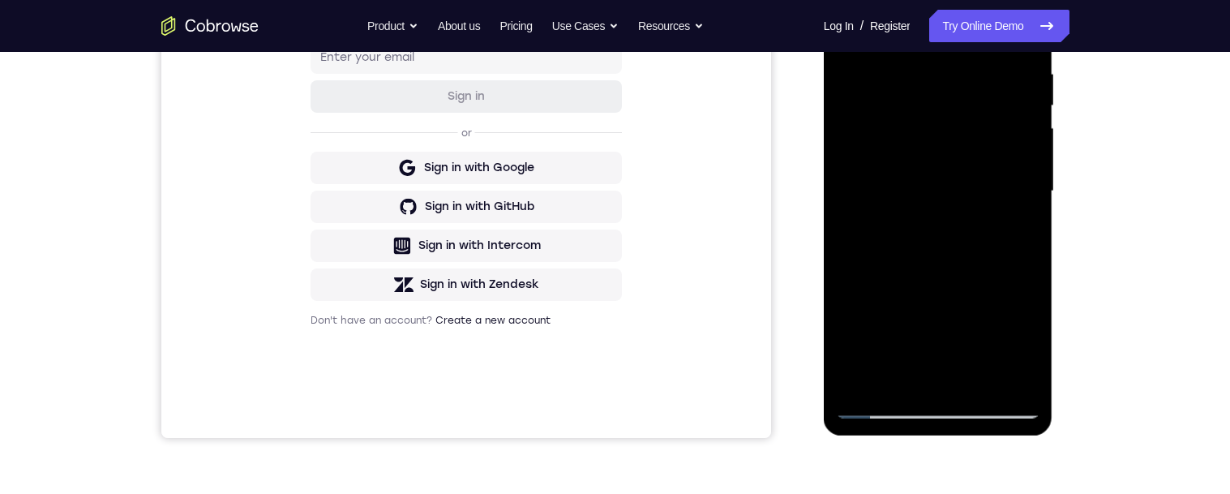
scroll to position [318, 0]
click at [1029, 232] on div at bounding box center [938, 190] width 204 height 454
click at [1030, 233] on div at bounding box center [938, 190] width 204 height 454
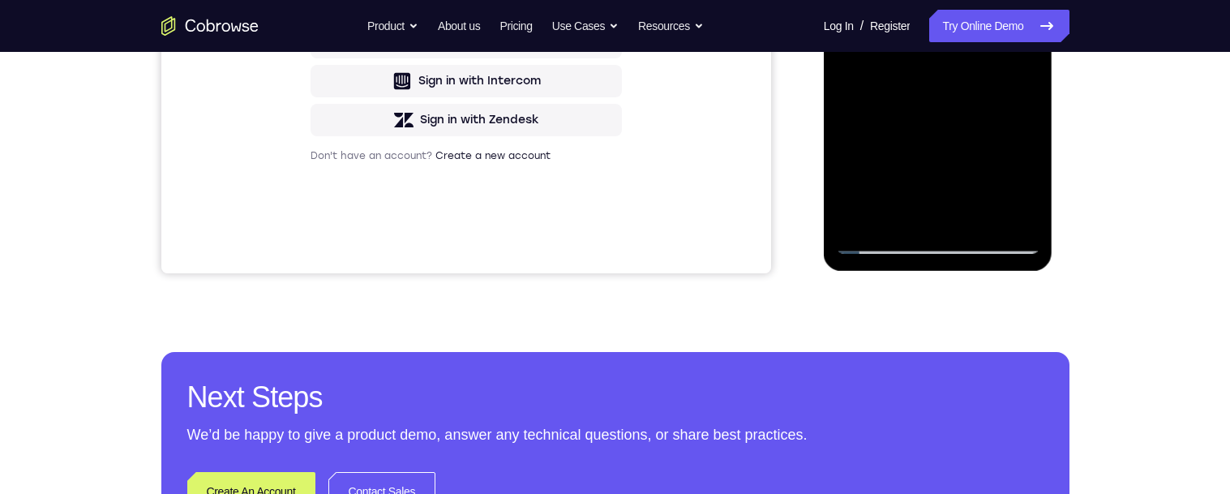
scroll to position [564, 0]
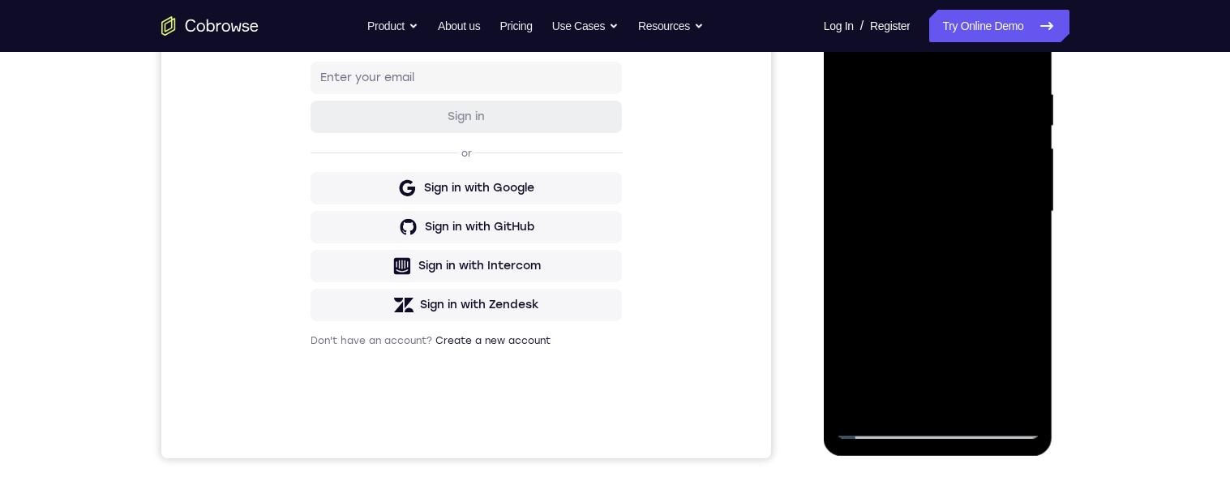
click at [1029, 252] on div at bounding box center [938, 212] width 204 height 454
click at [1029, 255] on div at bounding box center [938, 212] width 204 height 454
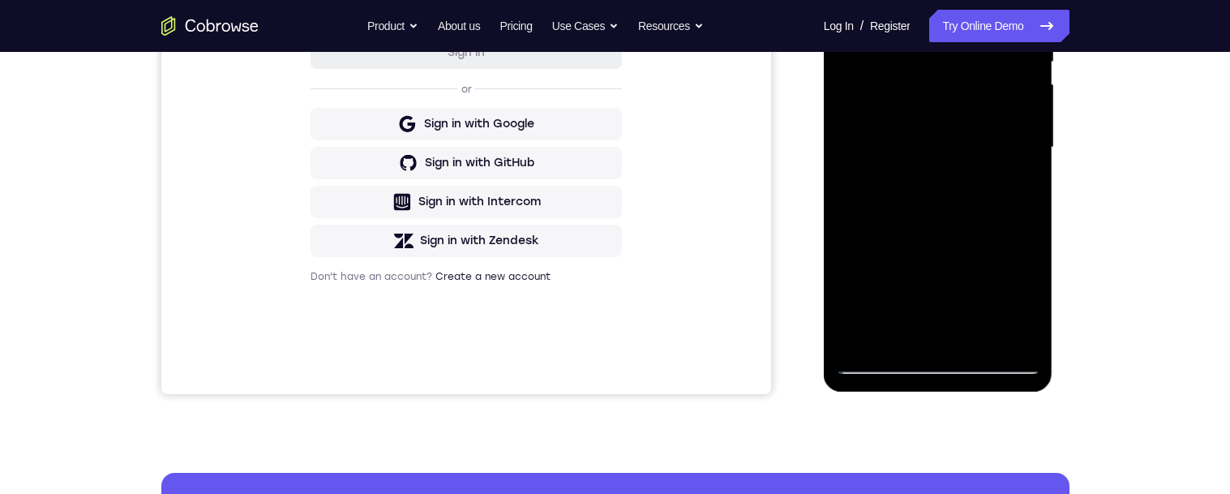
click at [1029, 156] on div at bounding box center [938, 148] width 204 height 454
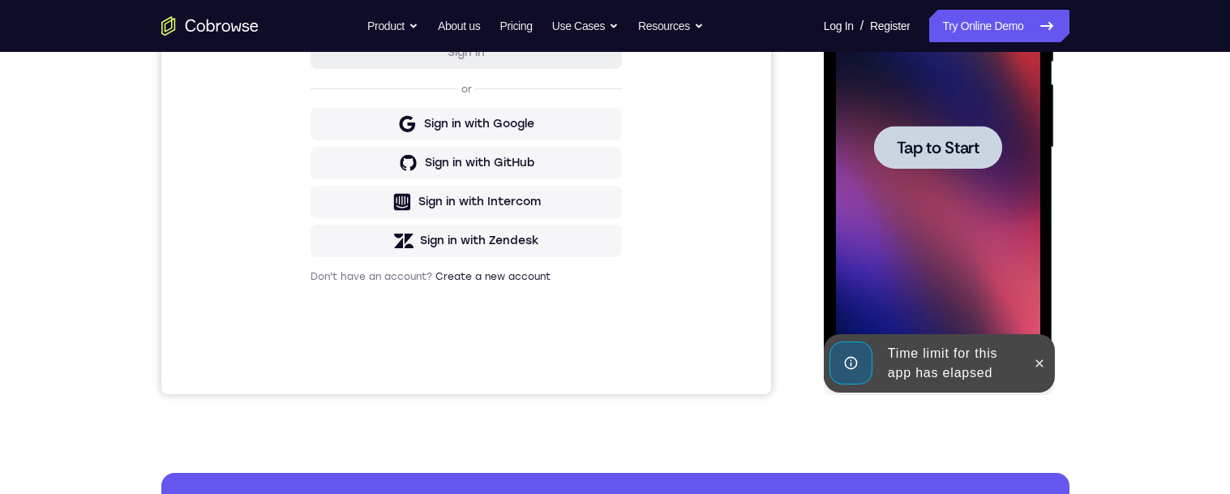
click at [930, 154] on span "Tap to Start" at bounding box center [938, 147] width 83 height 16
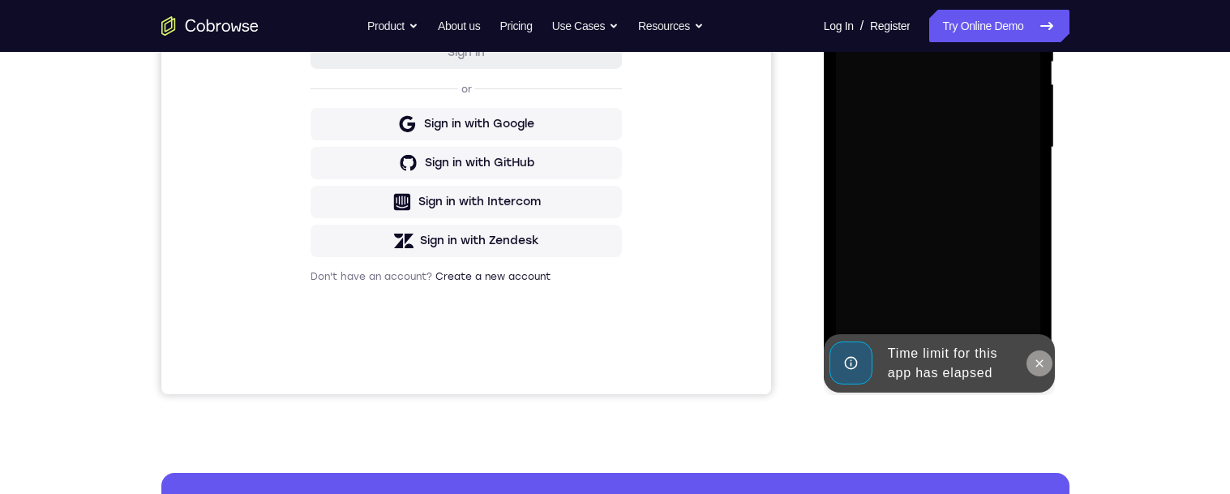
click at [1045, 366] on icon at bounding box center [1039, 363] width 13 height 13
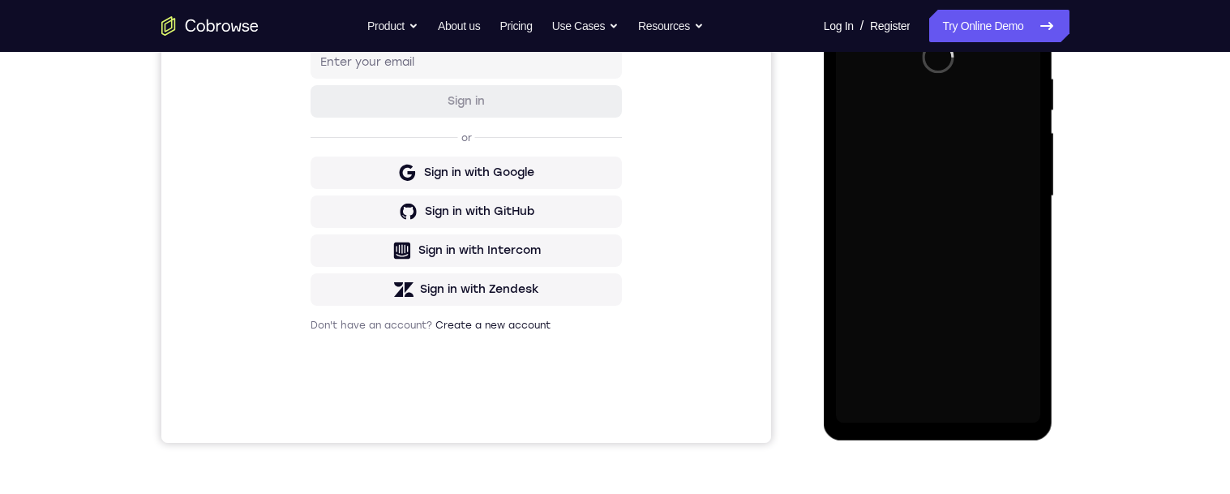
scroll to position [394, 0]
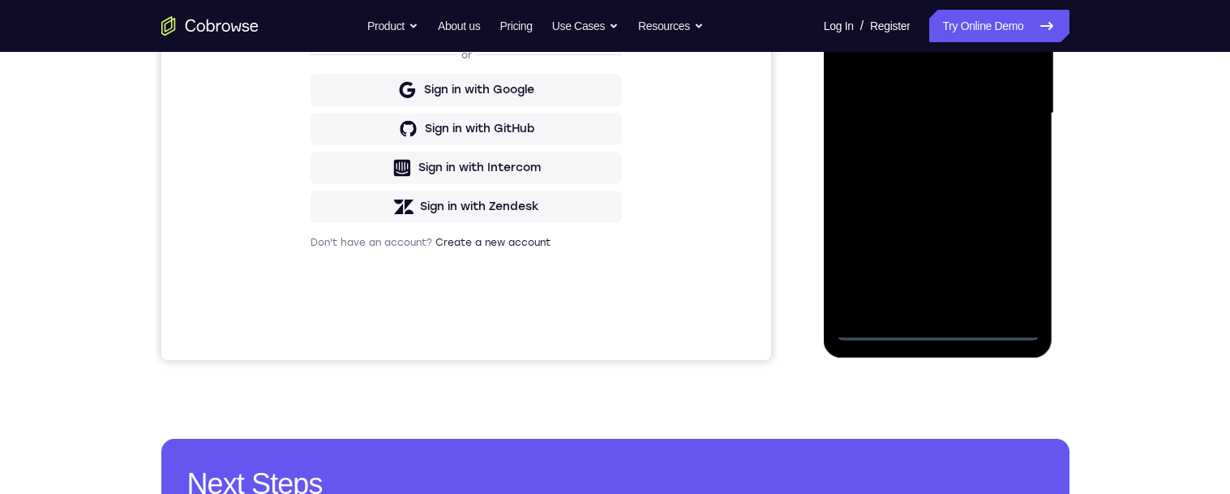
click at [935, 327] on div at bounding box center [938, 114] width 204 height 454
click at [1008, 255] on div at bounding box center [938, 114] width 204 height 454
click at [1007, 261] on div at bounding box center [938, 114] width 204 height 454
click at [1013, 263] on div at bounding box center [938, 114] width 204 height 454
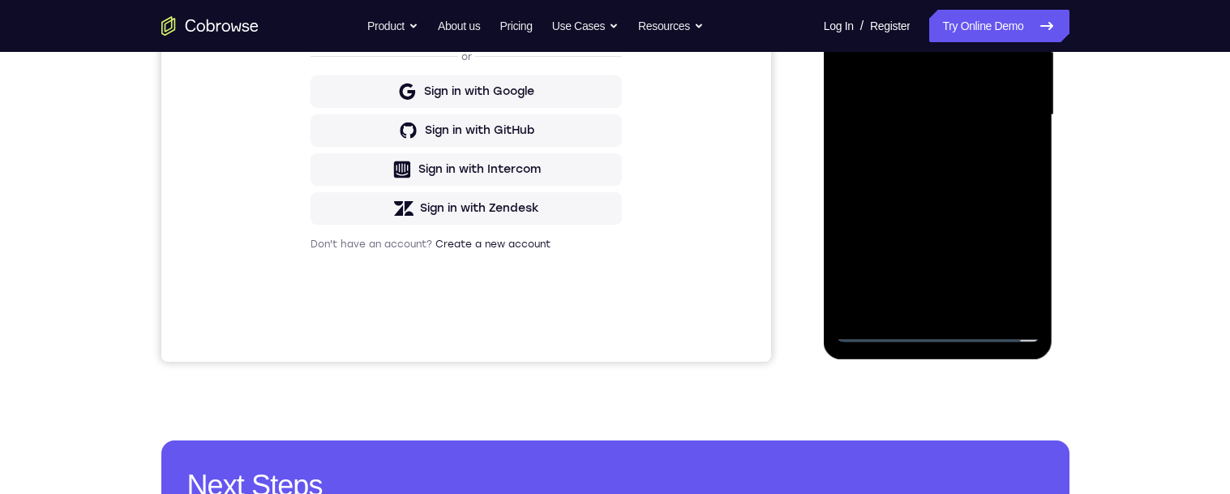
click at [1010, 267] on div at bounding box center [938, 115] width 204 height 454
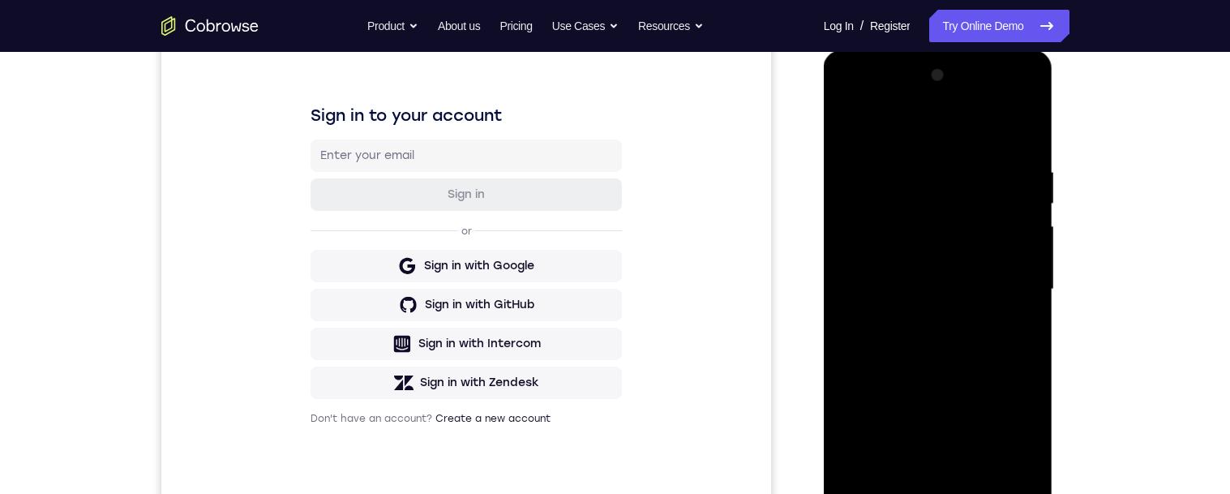
scroll to position [147, 0]
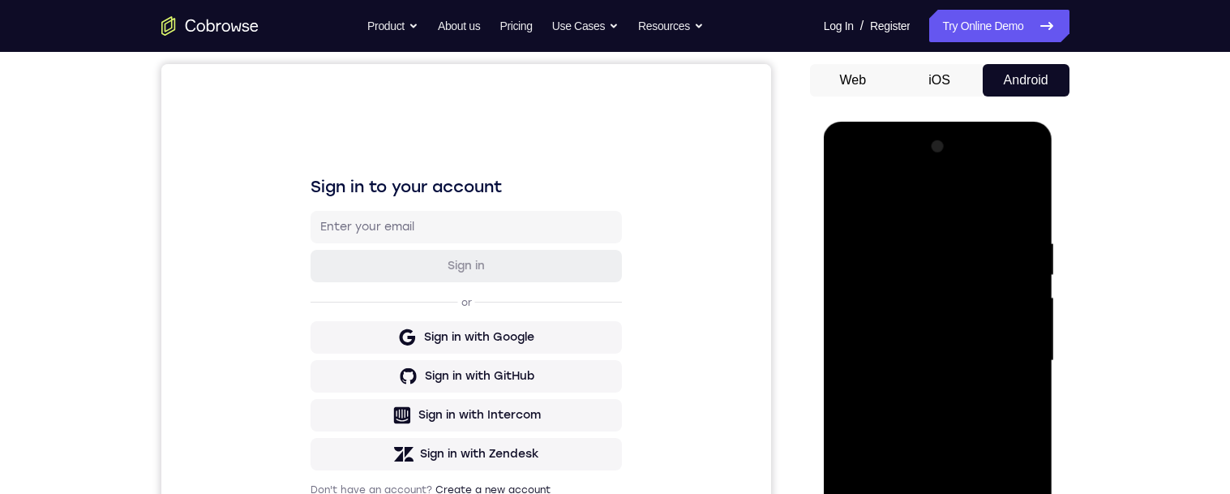
click at [909, 199] on div at bounding box center [938, 361] width 204 height 454
click at [1012, 362] on div at bounding box center [938, 361] width 204 height 454
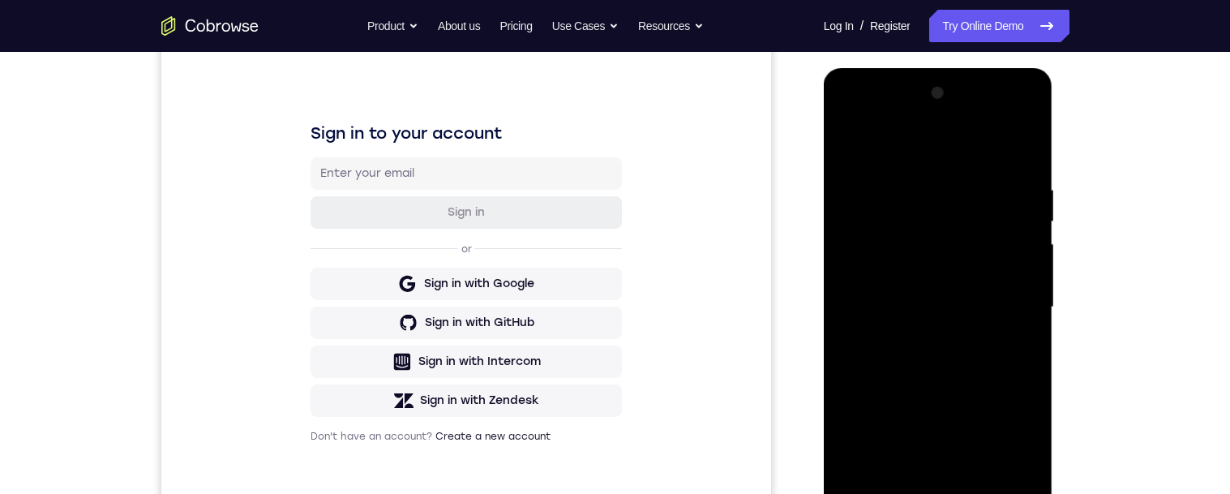
click at [927, 342] on div at bounding box center [938, 307] width 204 height 454
click at [997, 292] on div at bounding box center [938, 307] width 204 height 454
click at [876, 239] on div at bounding box center [938, 307] width 204 height 454
click at [918, 275] on div at bounding box center [938, 307] width 204 height 454
click at [978, 310] on div at bounding box center [938, 307] width 204 height 454
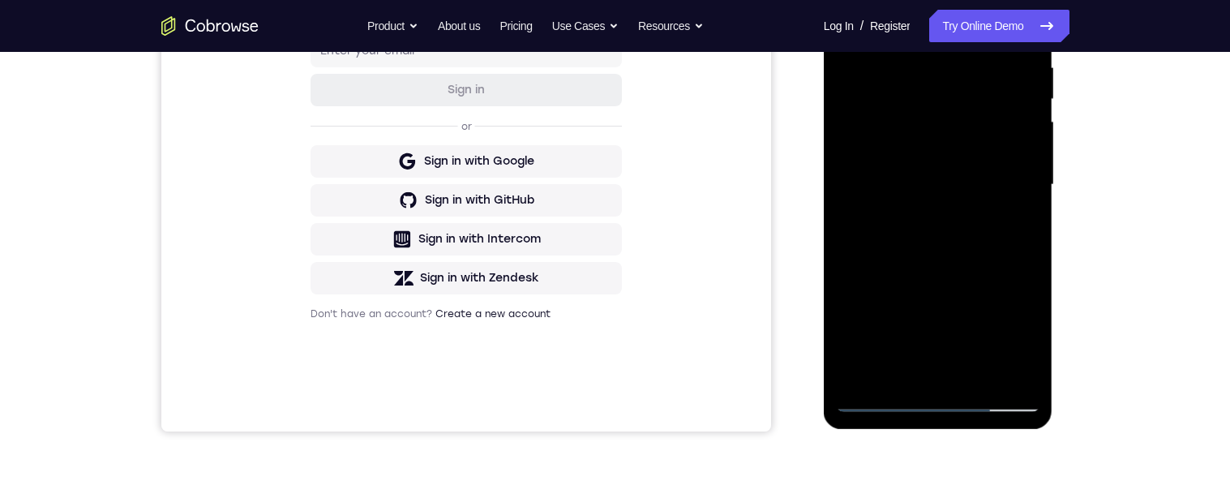
scroll to position [339, 0]
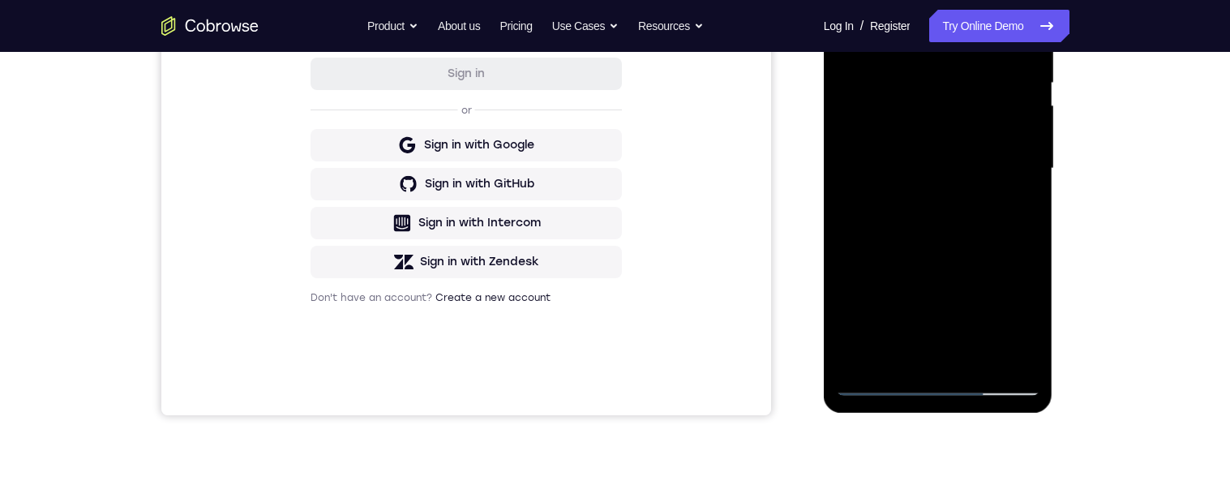
click at [1021, 226] on div at bounding box center [938, 169] width 204 height 454
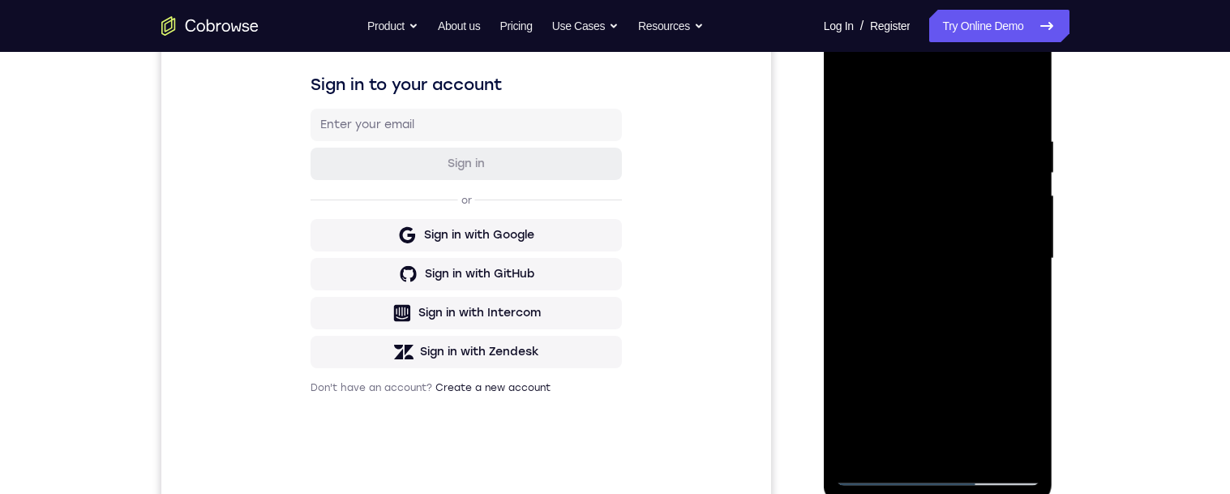
click at [997, 329] on div at bounding box center [938, 259] width 204 height 454
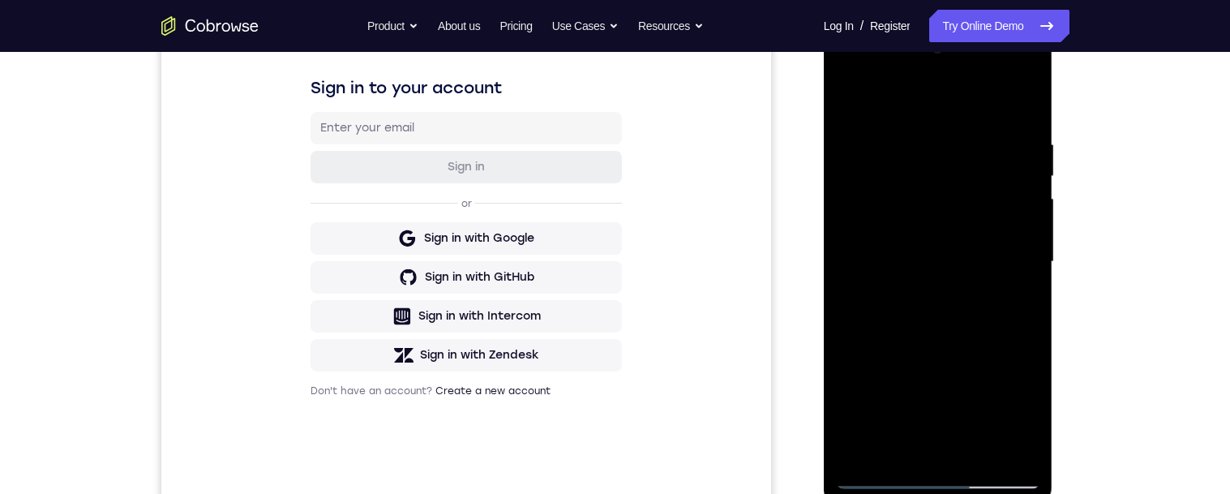
click at [938, 332] on div at bounding box center [938, 262] width 204 height 454
click at [1036, 341] on div at bounding box center [938, 262] width 204 height 454
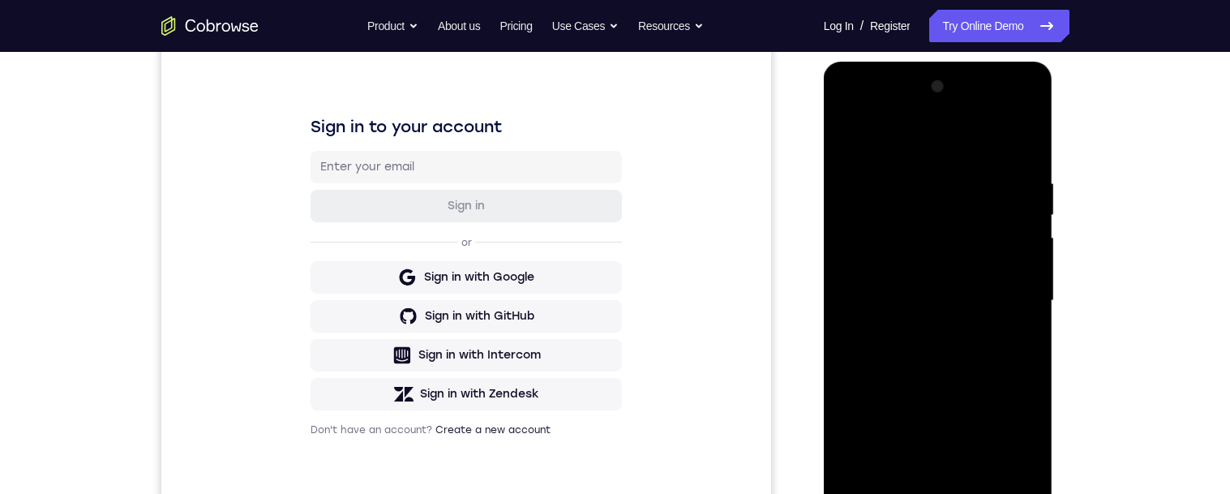
scroll to position [294, 0]
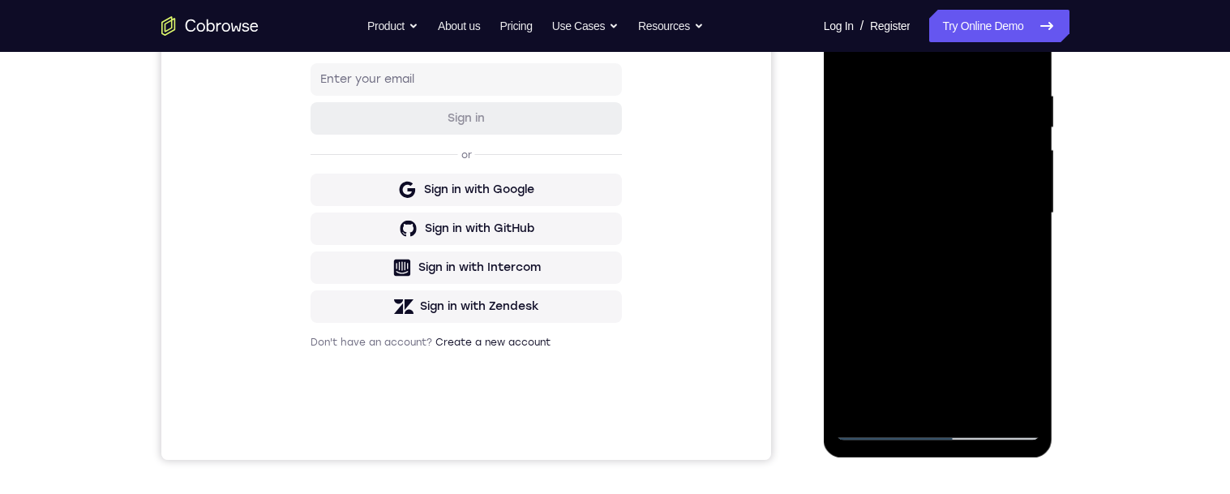
click at [974, 398] on div at bounding box center [938, 213] width 204 height 454
click at [983, 402] on div at bounding box center [938, 213] width 204 height 454
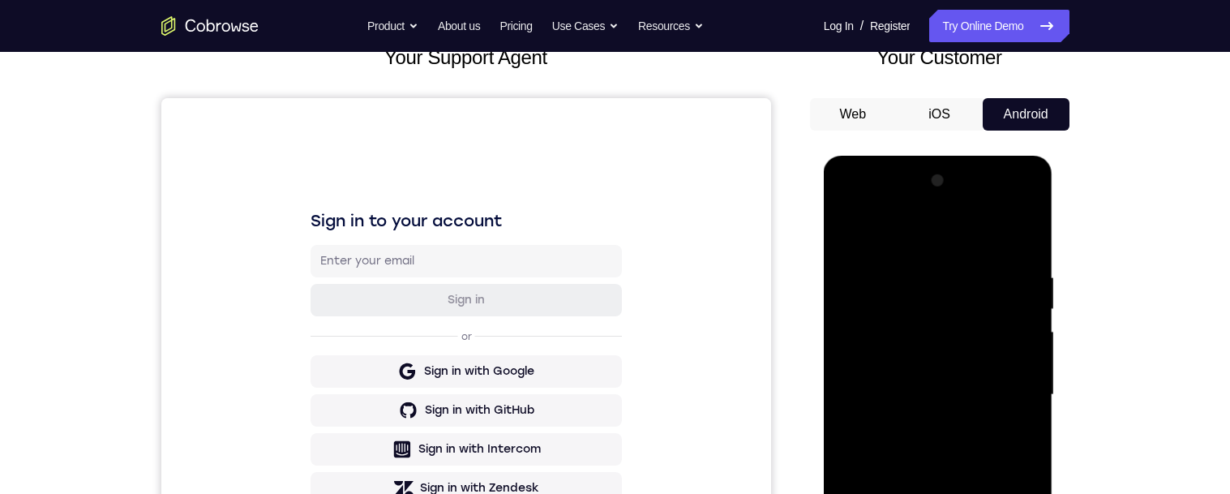
scroll to position [0, 0]
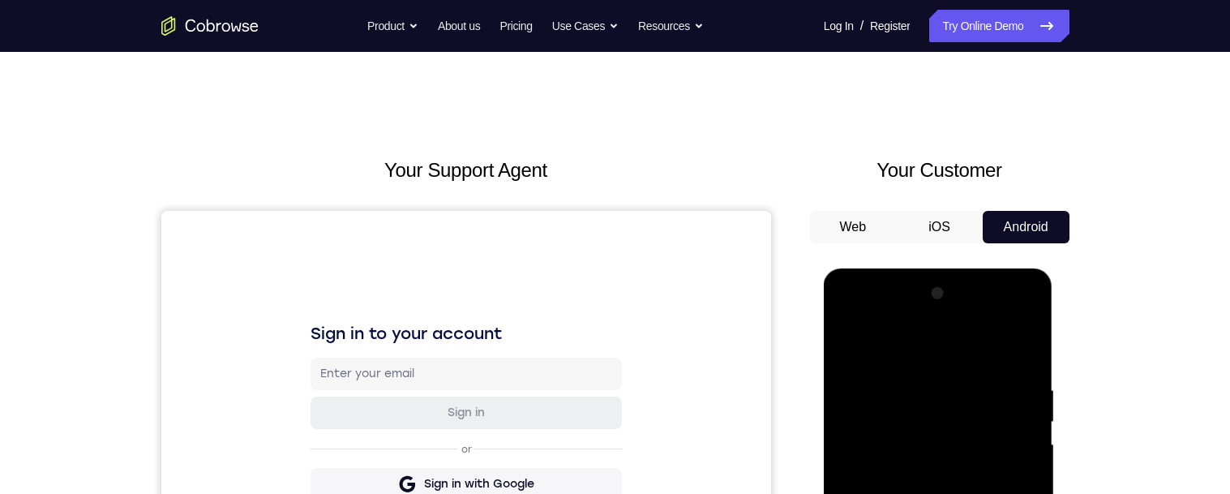
click at [856, 222] on button "Web" at bounding box center [853, 227] width 87 height 32
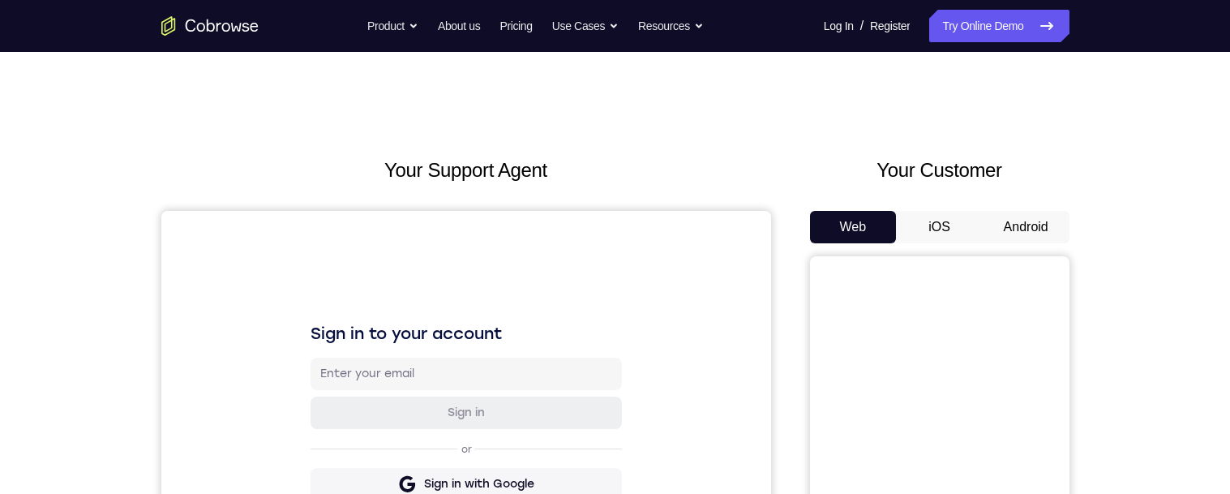
click at [939, 229] on button "iOS" at bounding box center [939, 227] width 87 height 32
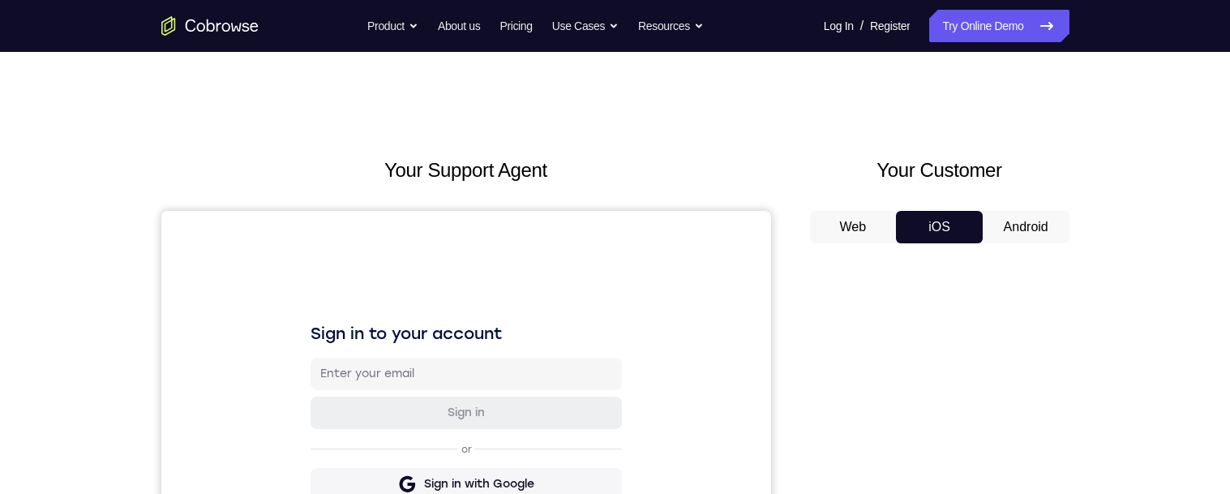
click at [1025, 231] on button "Android" at bounding box center [1025, 227] width 87 height 32
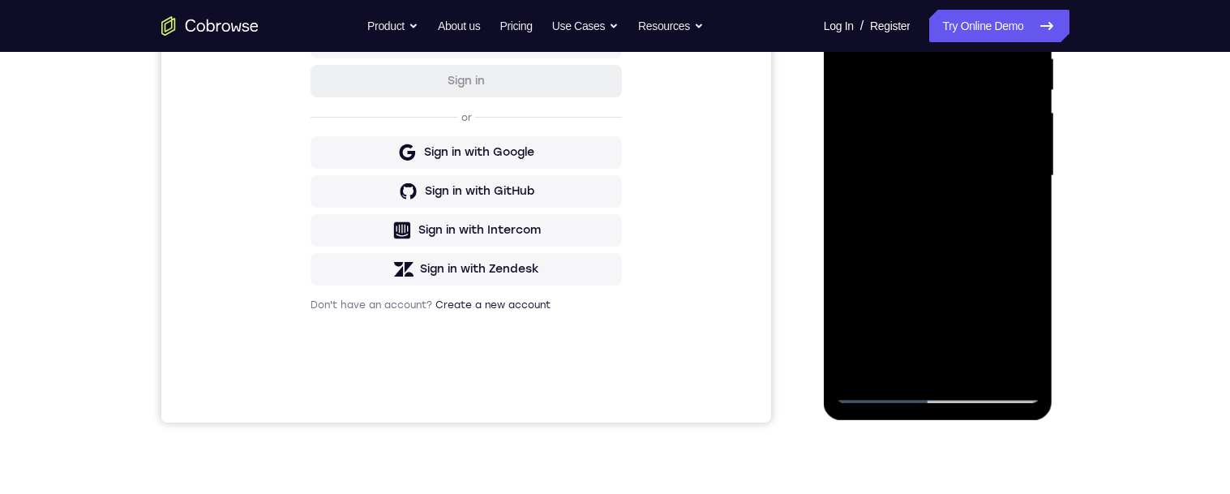
click at [976, 371] on div at bounding box center [938, 176] width 204 height 454
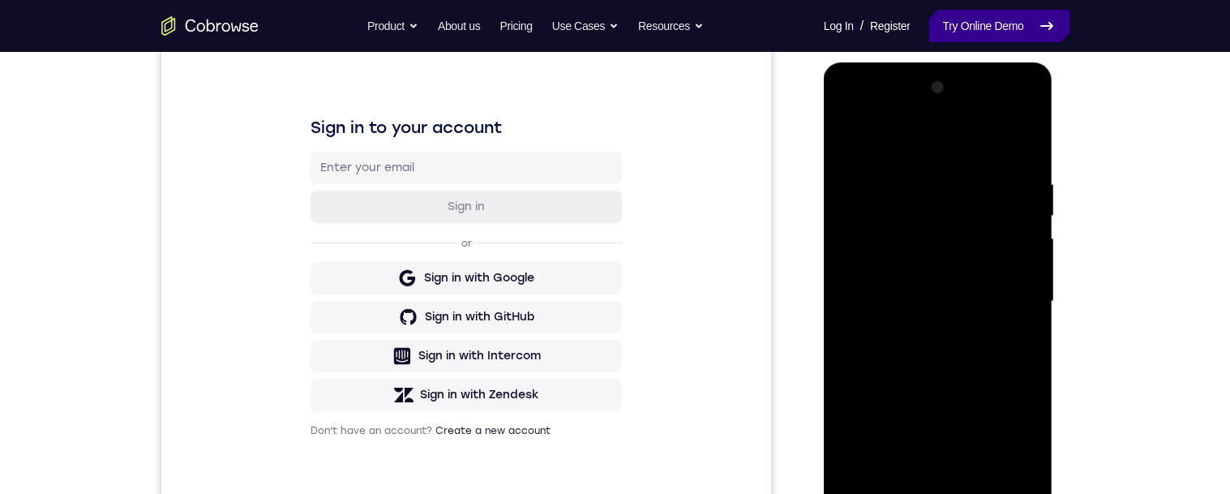
click at [989, 29] on link "Try Online Demo" at bounding box center [998, 26] width 139 height 32
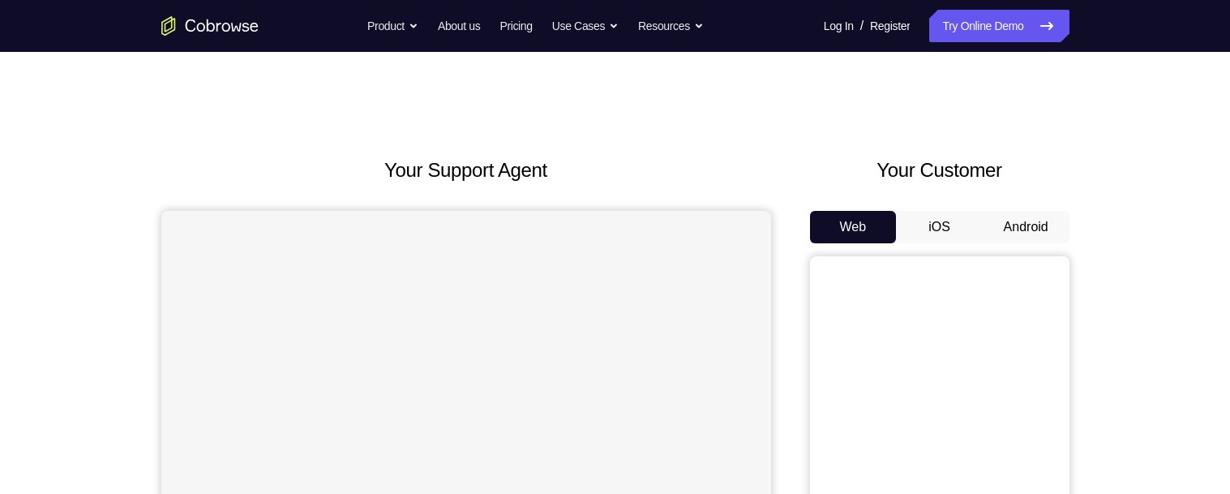
click at [1045, 229] on button "Android" at bounding box center [1025, 227] width 87 height 32
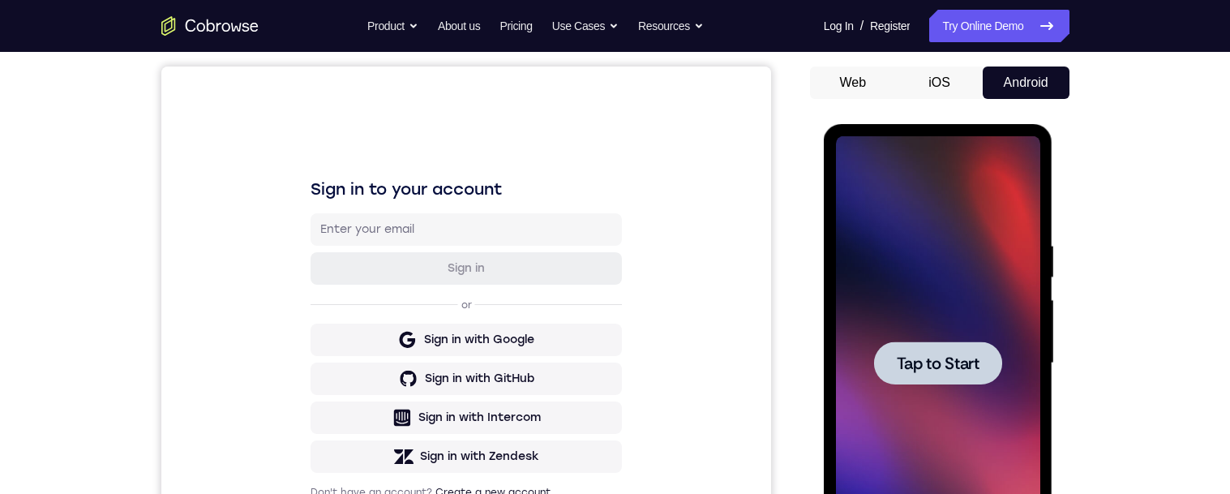
click at [957, 288] on div at bounding box center [938, 363] width 204 height 454
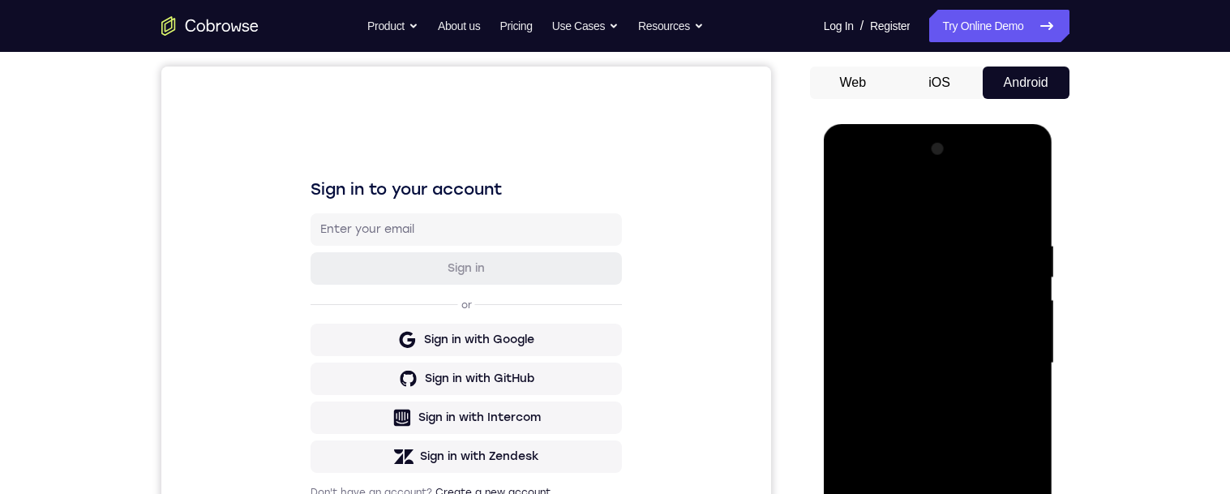
scroll to position [364, 0]
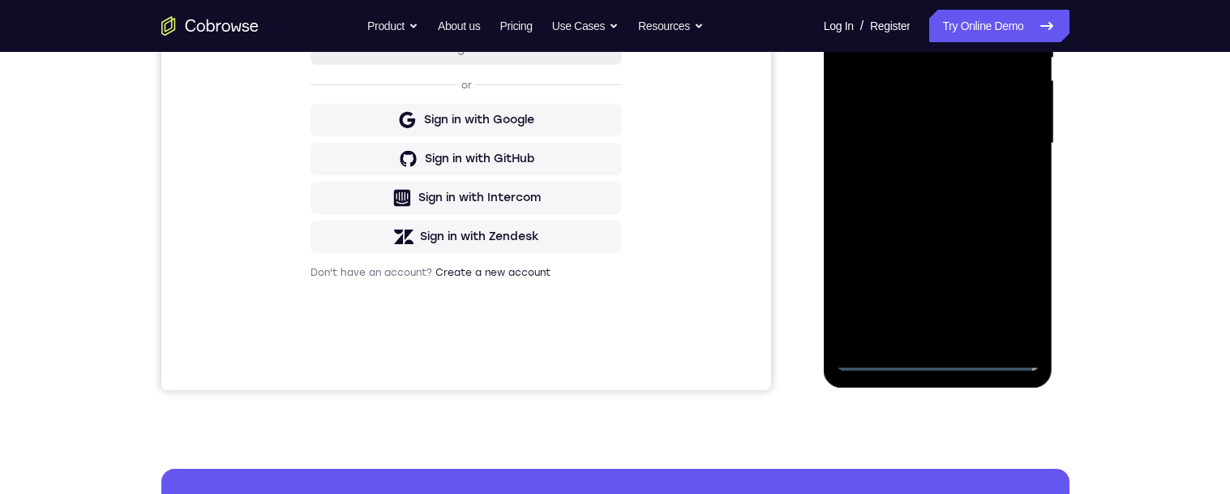
click at [941, 360] on div at bounding box center [938, 144] width 204 height 454
click at [1016, 299] on div at bounding box center [938, 143] width 204 height 454
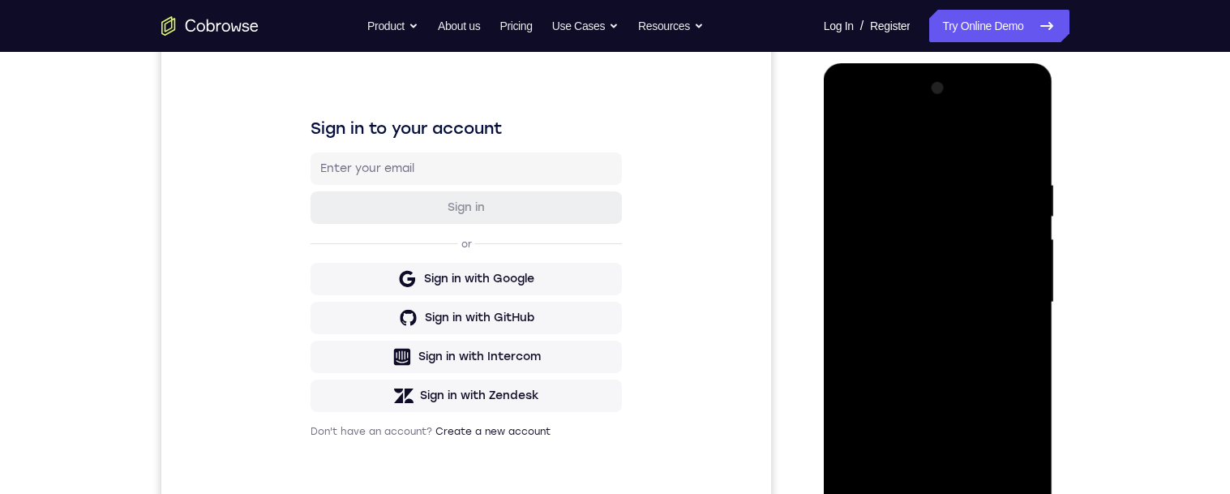
scroll to position [163, 0]
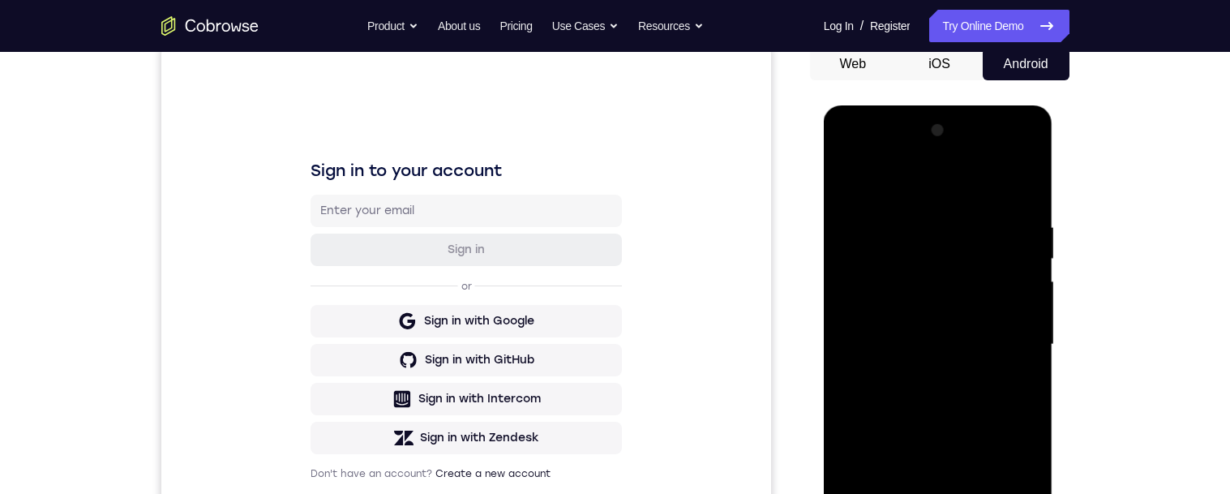
click at [909, 178] on div at bounding box center [938, 345] width 204 height 454
click at [1006, 339] on div at bounding box center [938, 345] width 204 height 454
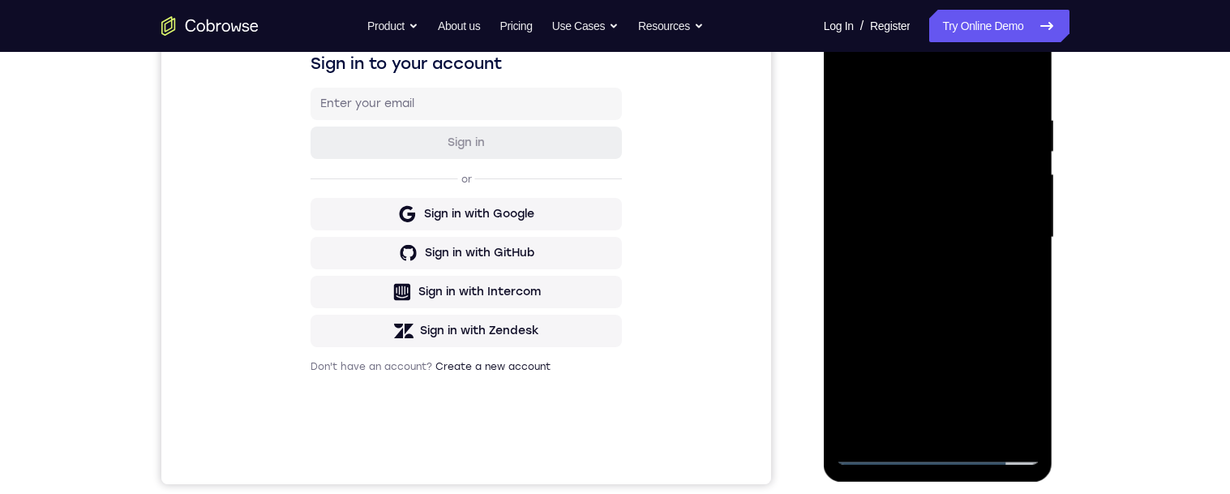
click at [922, 272] on div at bounding box center [938, 238] width 204 height 454
click at [982, 229] on div at bounding box center [938, 238] width 204 height 454
click at [921, 216] on div at bounding box center [938, 238] width 204 height 454
click at [909, 211] on div at bounding box center [938, 238] width 204 height 454
click at [943, 244] on div at bounding box center [938, 238] width 204 height 454
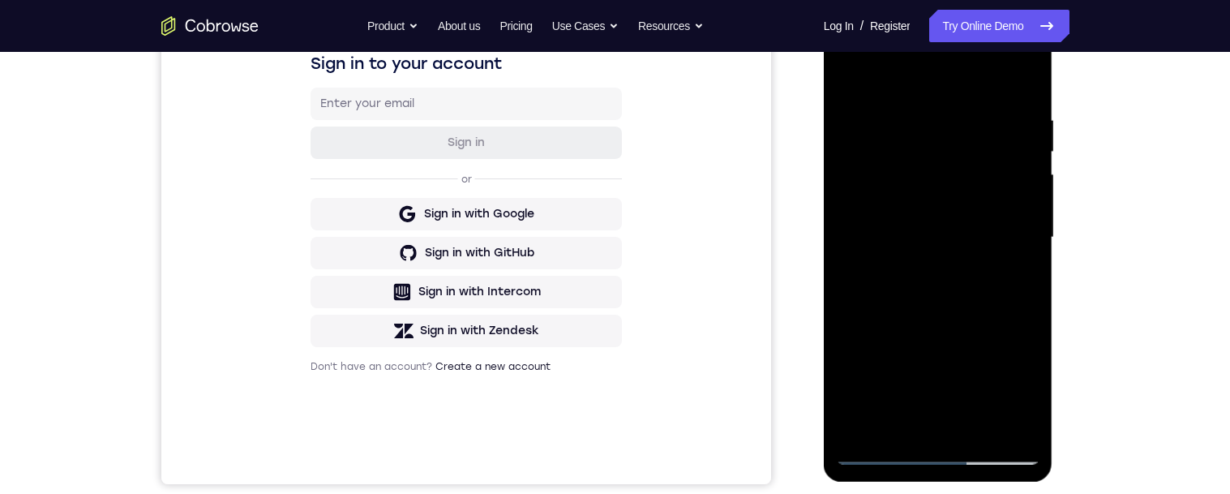
click at [940, 235] on div at bounding box center [938, 238] width 204 height 454
click at [935, 302] on div at bounding box center [938, 238] width 204 height 454
click at [976, 427] on div at bounding box center [938, 238] width 204 height 454
